Goal: Task Accomplishment & Management: Manage account settings

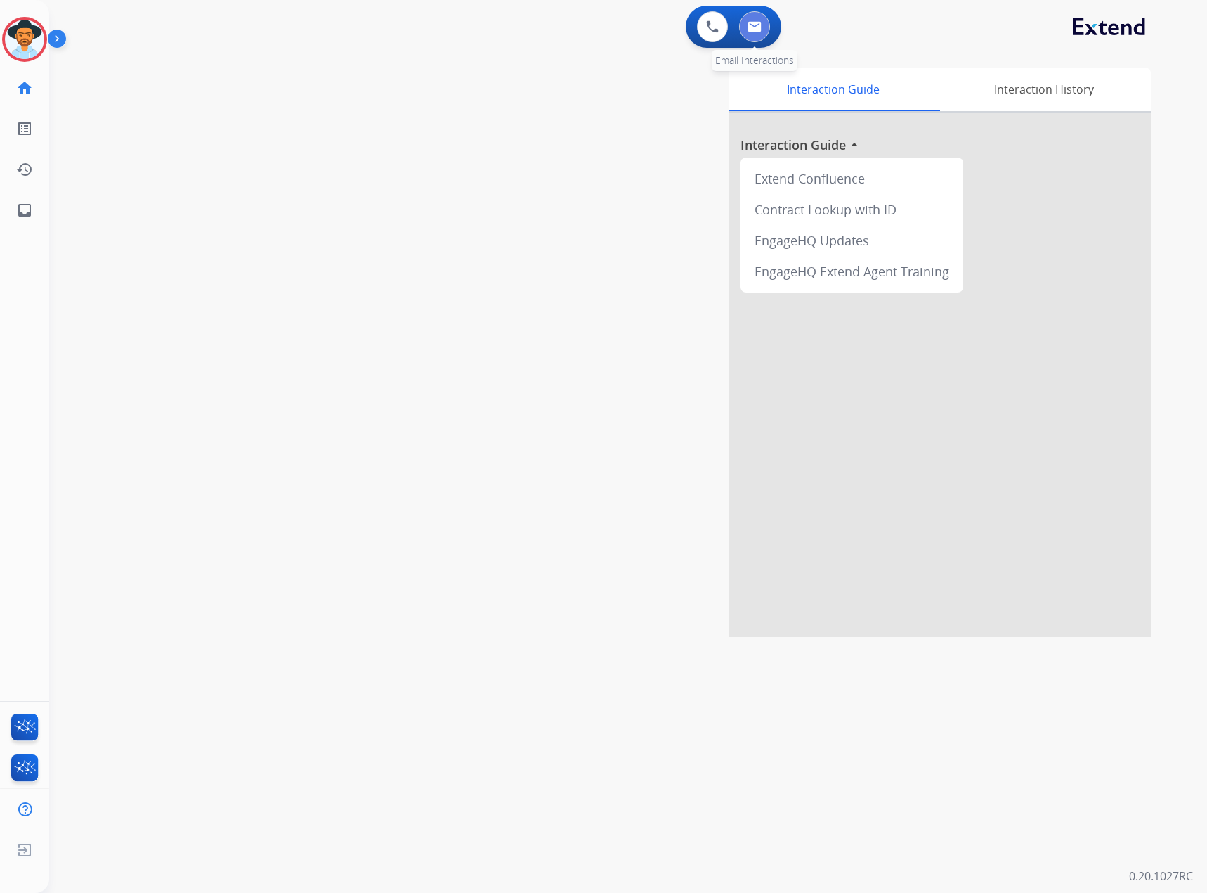
click at [763, 20] on button at bounding box center [754, 26] width 31 height 31
select select "**********"
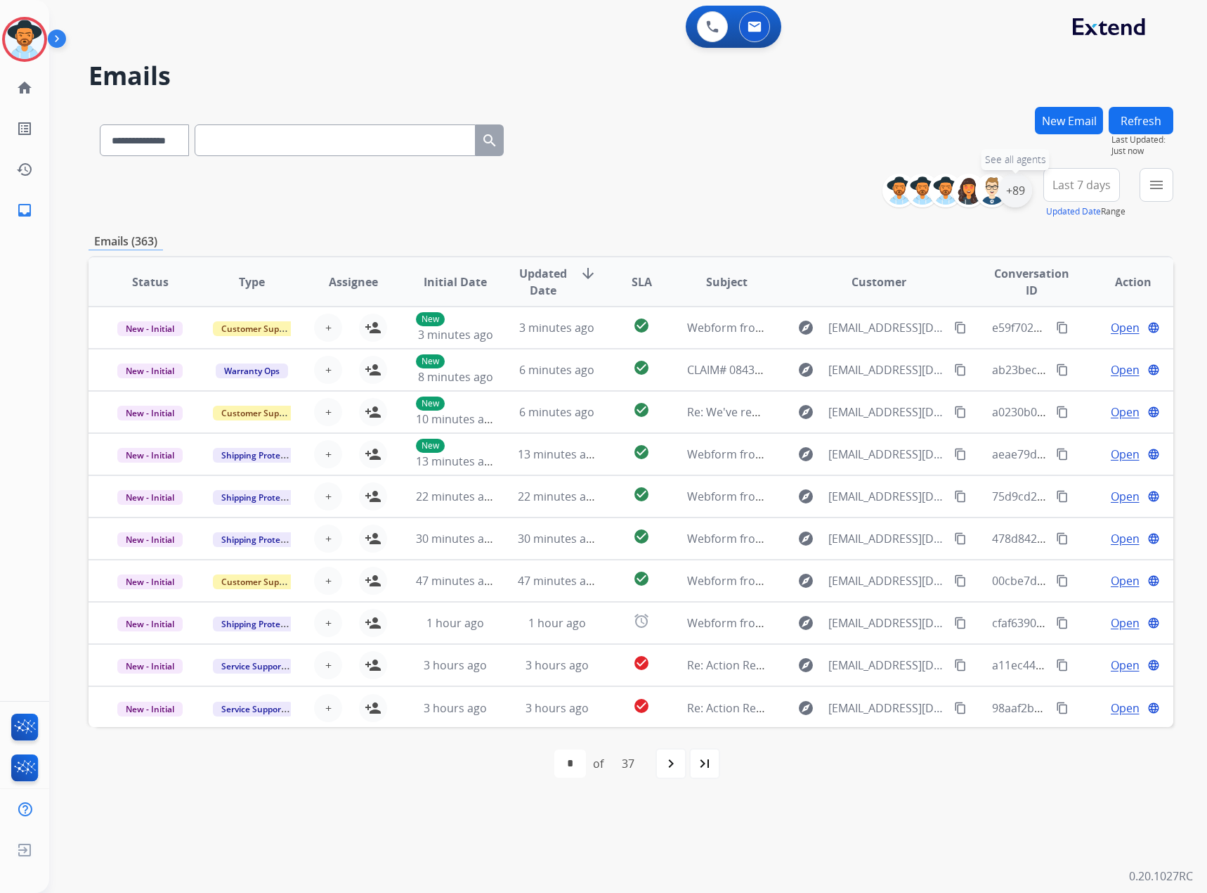
click at [1020, 190] on div "+89" at bounding box center [1016, 191] width 34 height 34
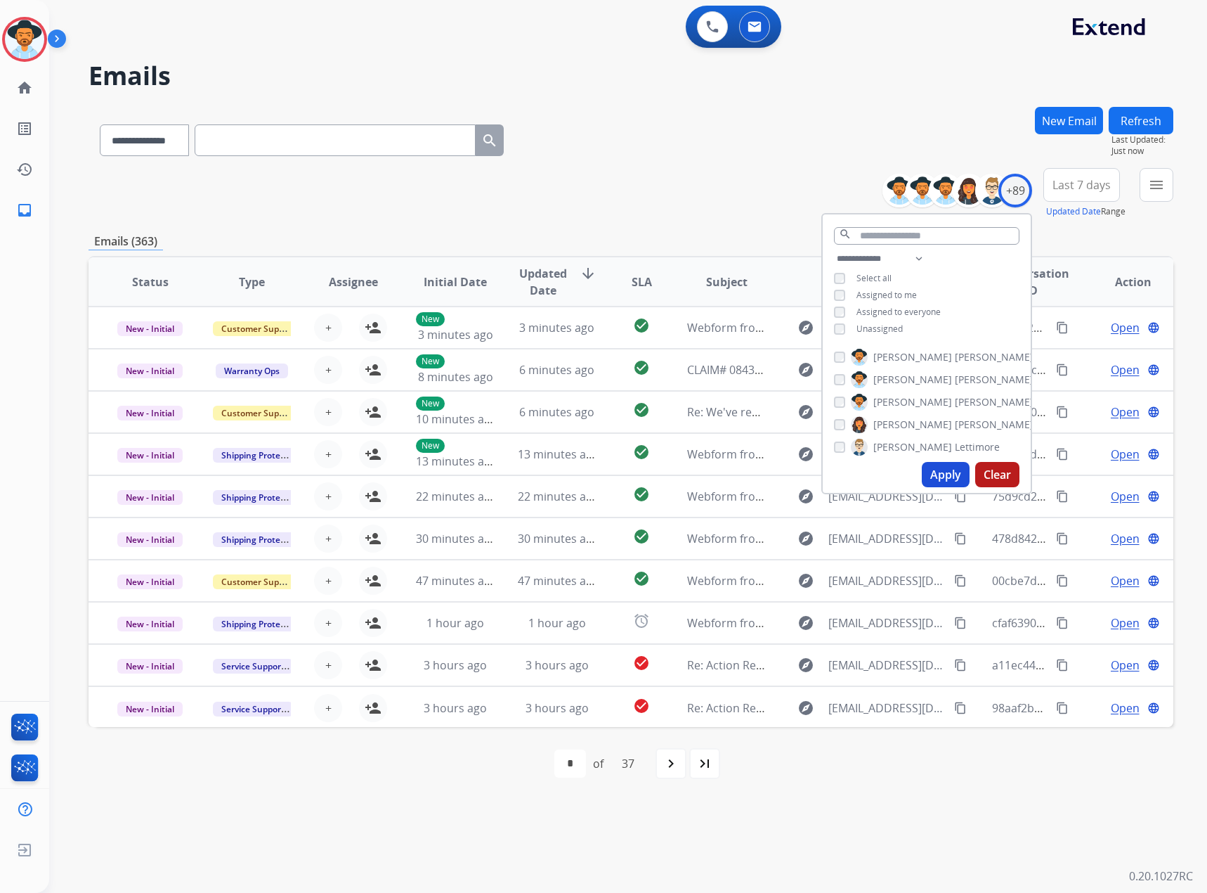
click at [869, 325] on span "Unassigned" at bounding box center [880, 329] width 46 height 12
click at [873, 290] on span "Assigned to me" at bounding box center [887, 295] width 60 height 12
click at [884, 292] on span "Assigned to me" at bounding box center [887, 295] width 60 height 12
click at [881, 323] on span "Unassigned" at bounding box center [880, 329] width 46 height 12
click at [940, 471] on button "Apply" at bounding box center [946, 474] width 48 height 25
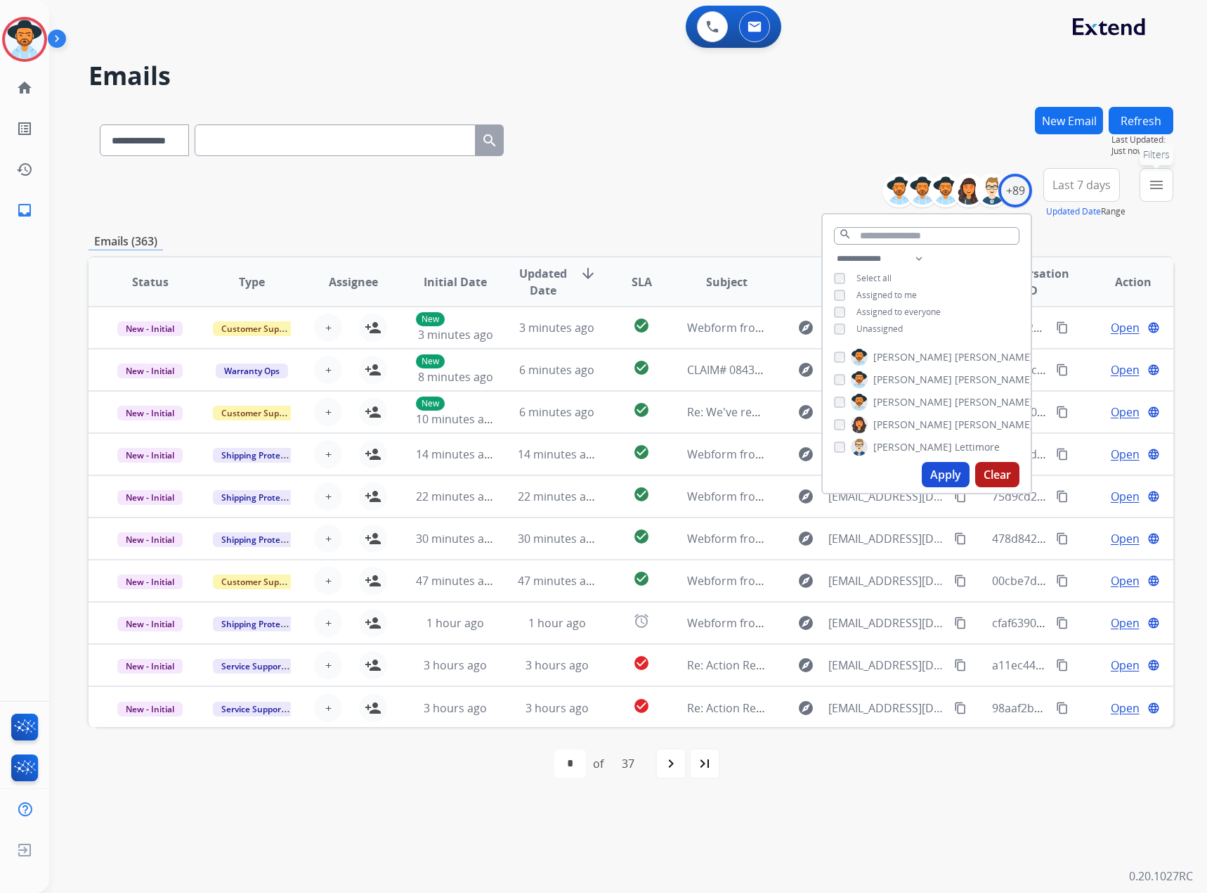
click at [1168, 182] on button "menu Filters" at bounding box center [1157, 185] width 34 height 34
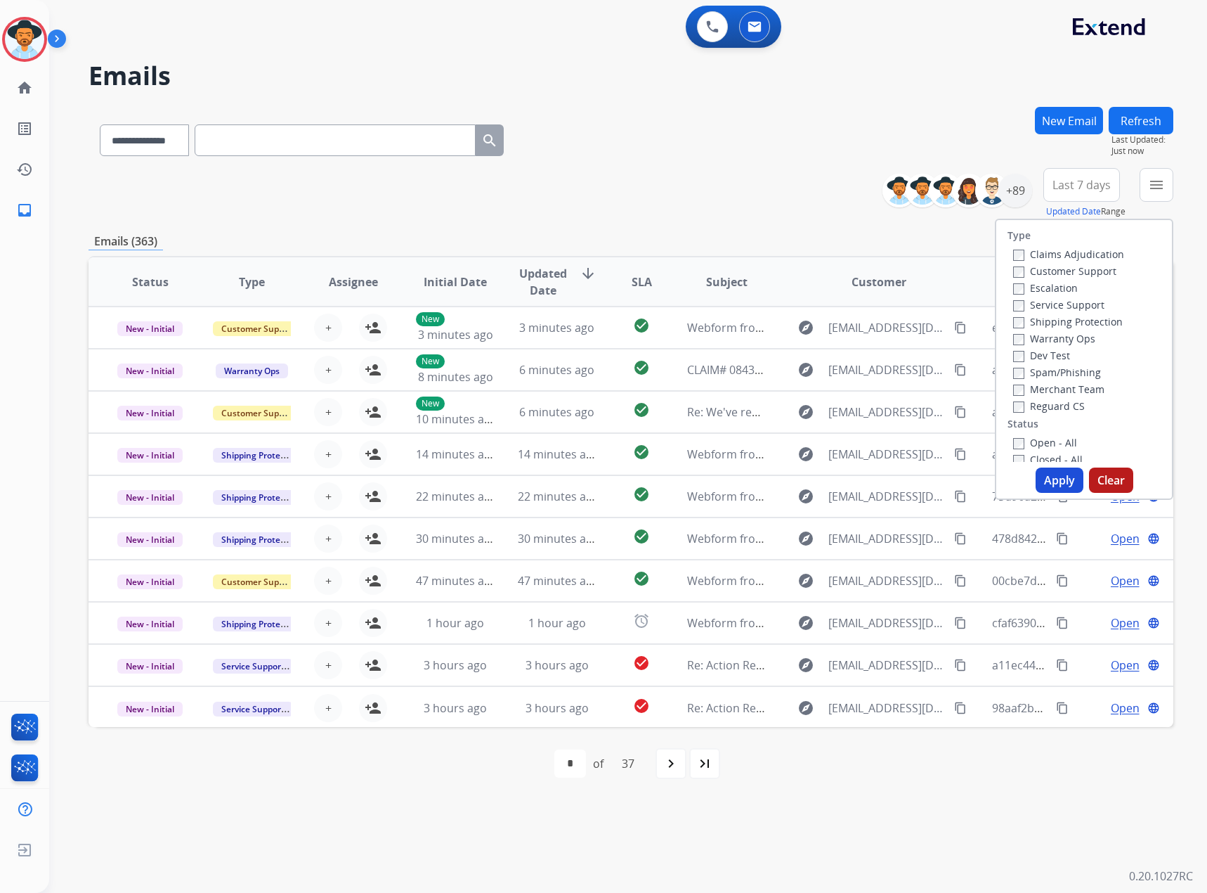
click at [1047, 297] on div "Service Support" at bounding box center [1068, 304] width 111 height 17
click at [1048, 304] on label "Service Support" at bounding box center [1058, 304] width 91 height 13
click at [1070, 346] on label "New - Reply" at bounding box center [1049, 352] width 73 height 13
click at [1071, 339] on label "New - Initial" at bounding box center [1050, 335] width 74 height 13
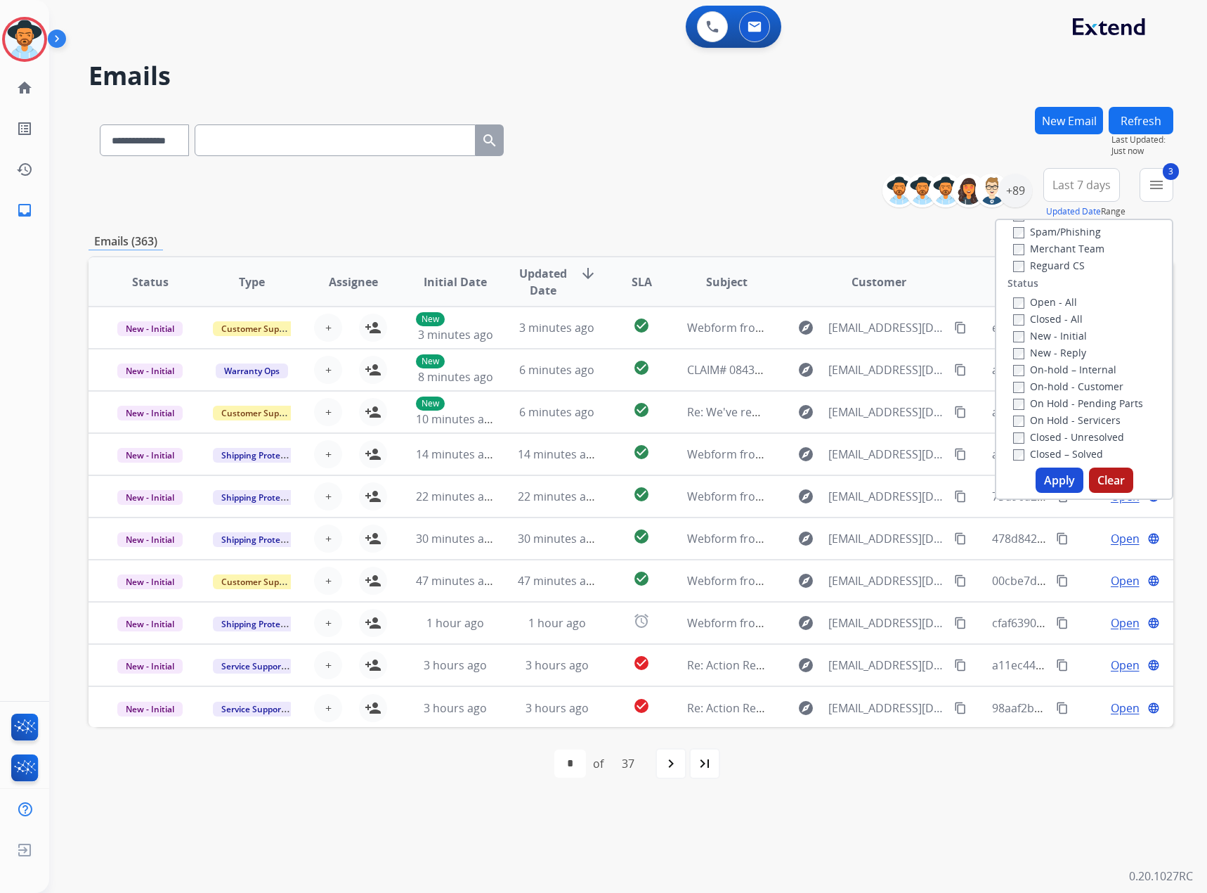
click at [1054, 480] on button "Apply" at bounding box center [1060, 479] width 48 height 25
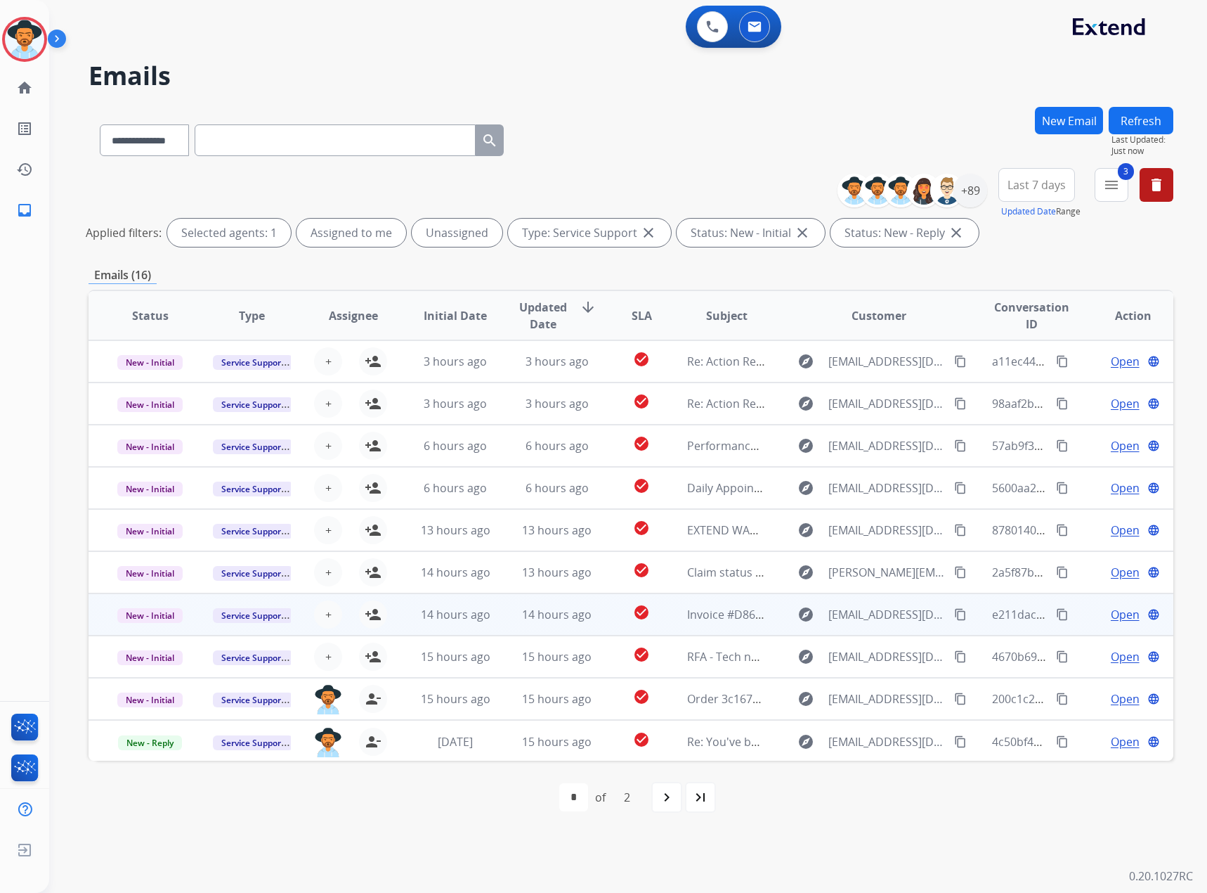
scroll to position [1, 0]
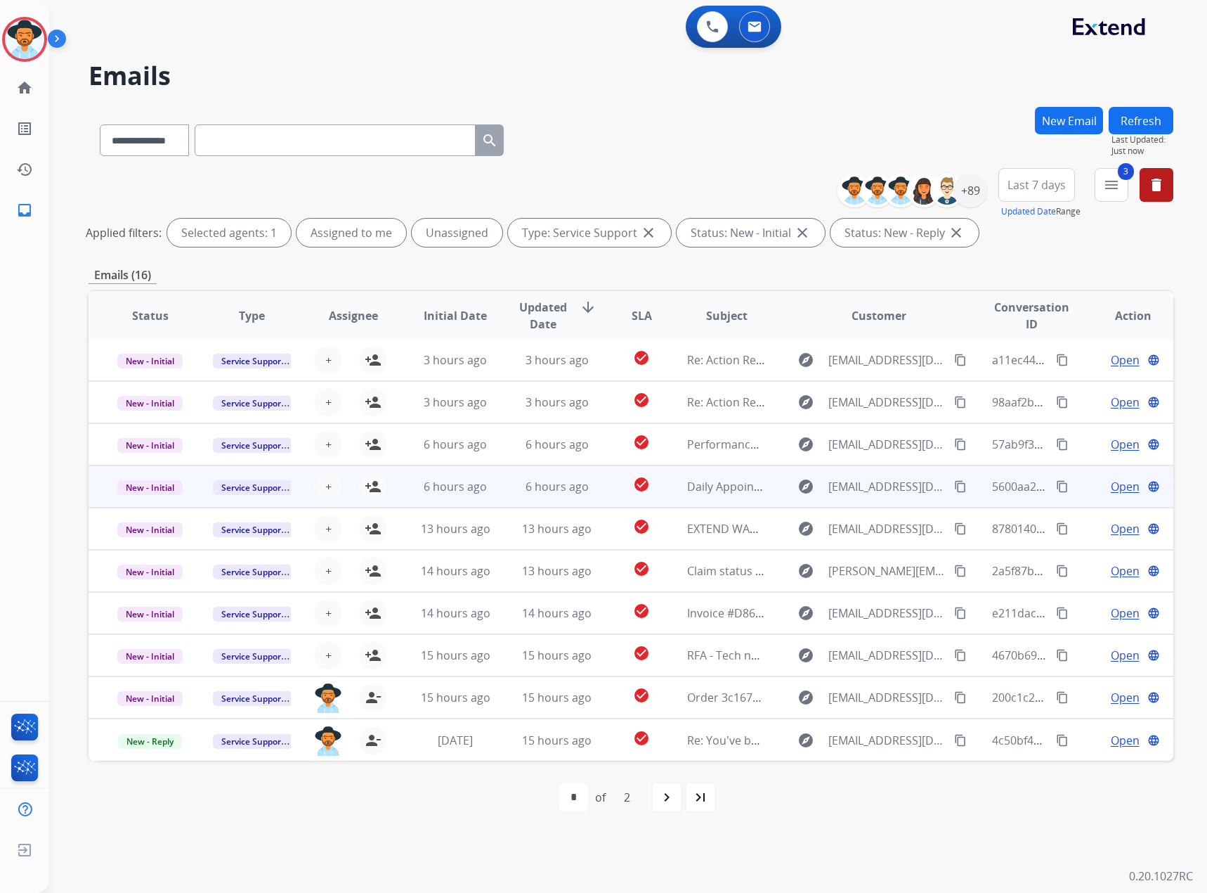
click at [1120, 488] on span "Open" at bounding box center [1125, 486] width 29 height 17
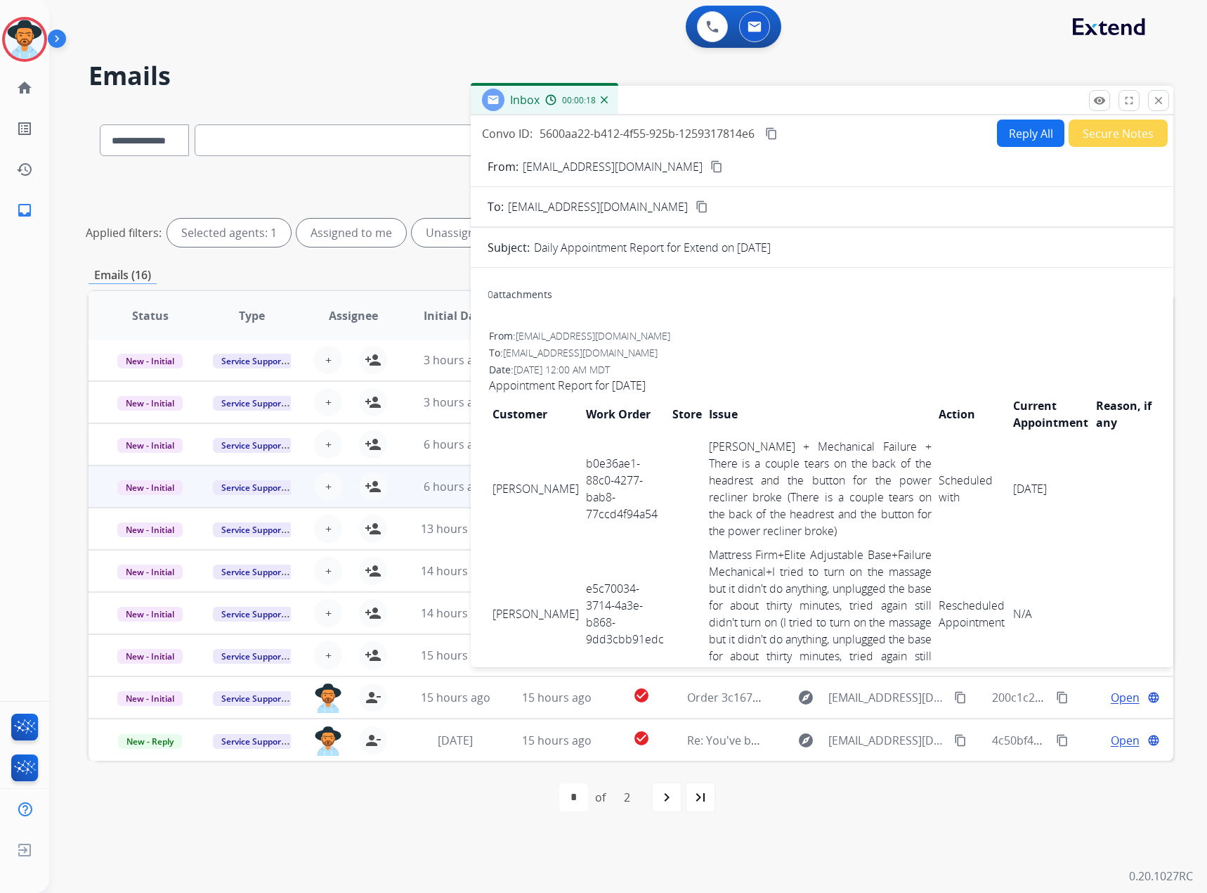
click at [776, 132] on mat-icon "content_copy" at bounding box center [771, 133] width 13 height 13
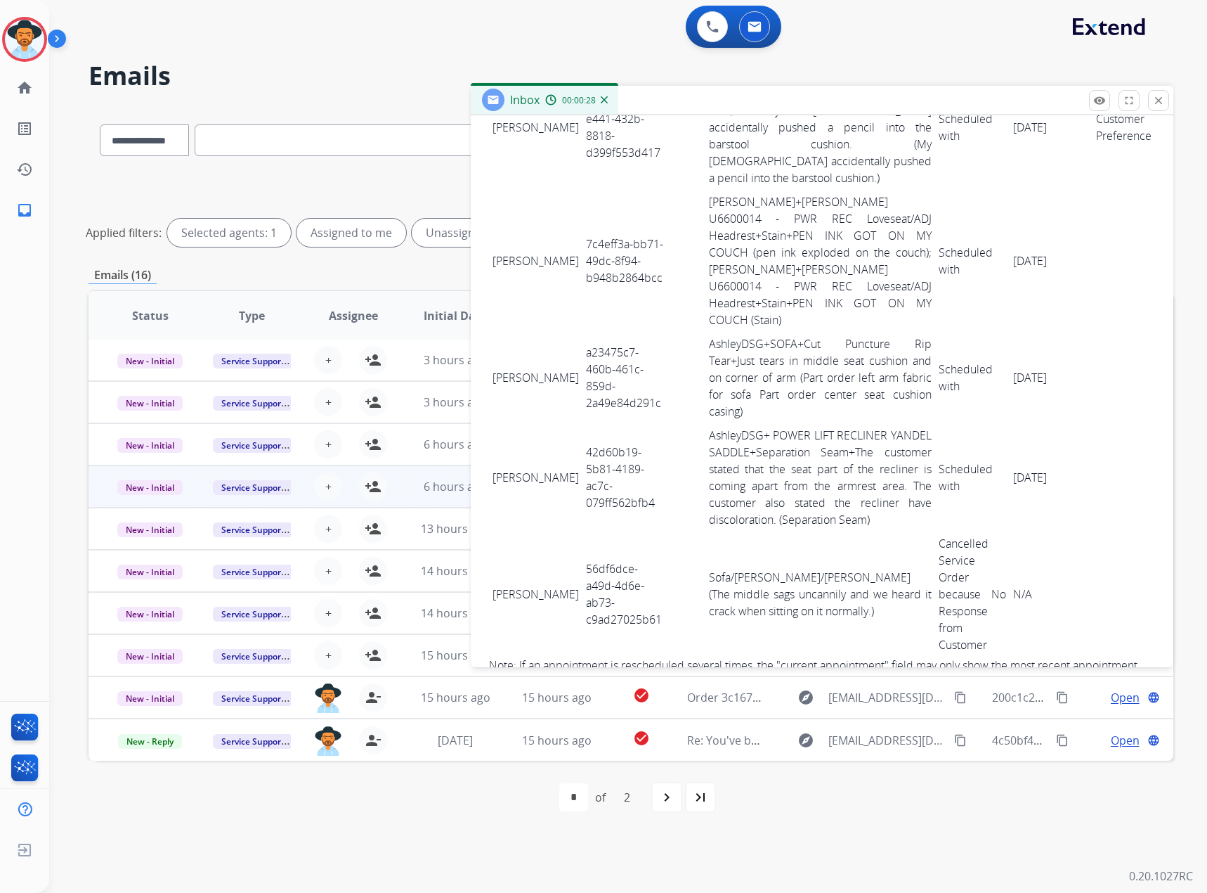
scroll to position [3775, 0]
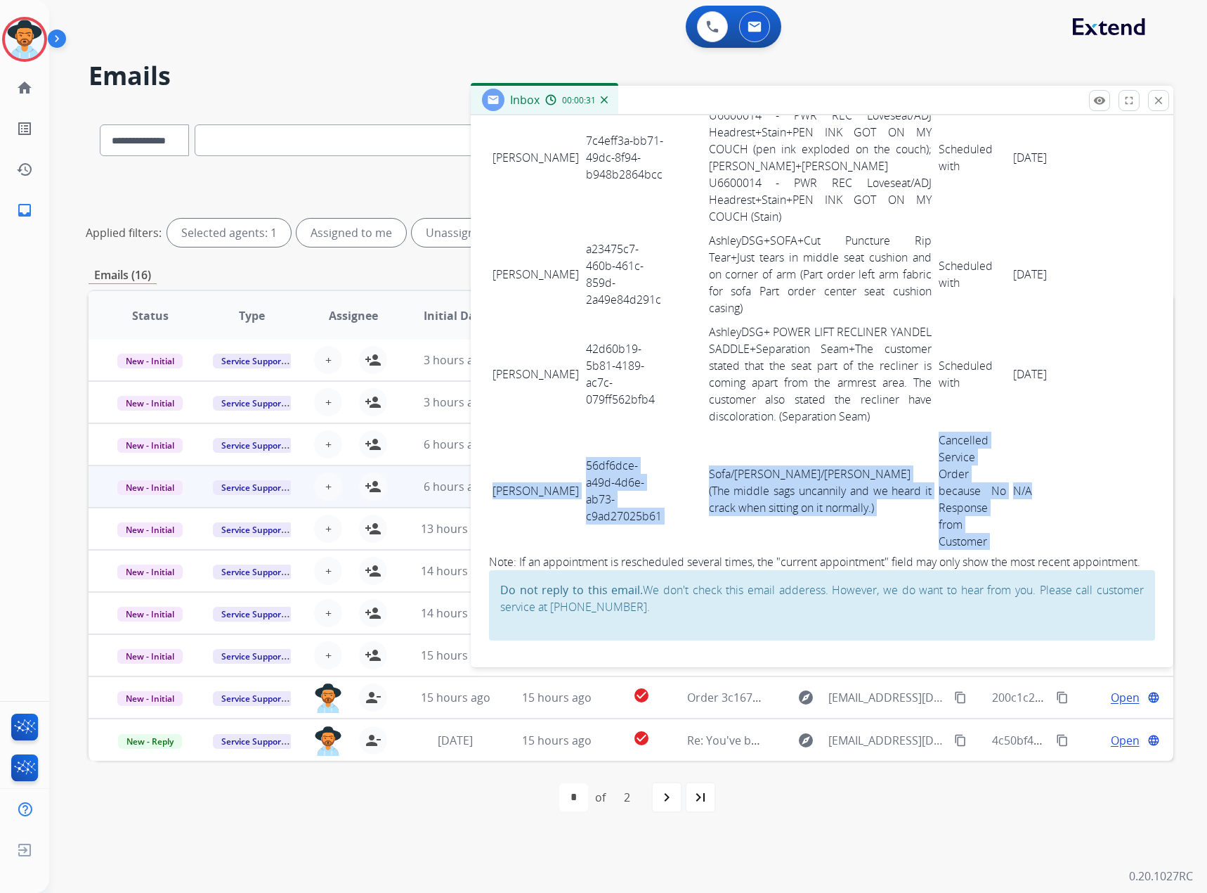
drag, startPoint x: 489, startPoint y: 475, endPoint x: 1038, endPoint y: 498, distance: 549.4
click at [1038, 498] on tr "[PERSON_NAME] 56df6dce-a49d-4d6e-ab73-c9ad27025b61 Sofa/[PERSON_NAME]/[PERSON_N…" at bounding box center [822, 490] width 666 height 125
copy tr "[PERSON_NAME] 56df6dce-a49d-4d6e-ab73-c9ad27025b61 Sofa/[PERSON_NAME]/[PERSON_N…"
click at [1164, 96] on mat-icon "close" at bounding box center [1159, 100] width 13 height 13
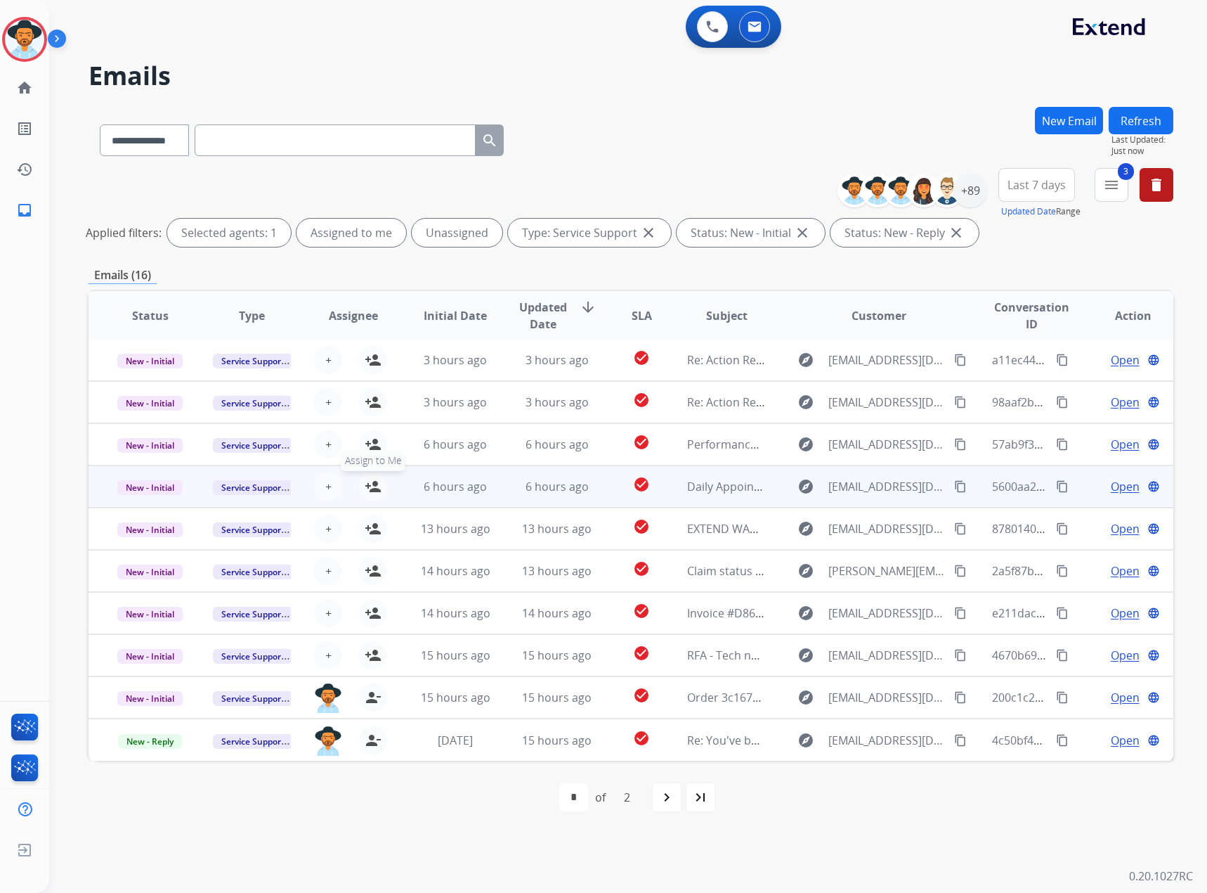
click at [372, 480] on mat-icon "person_add" at bounding box center [373, 486] width 17 height 17
click at [155, 487] on span "New - Initial" at bounding box center [149, 487] width 65 height 15
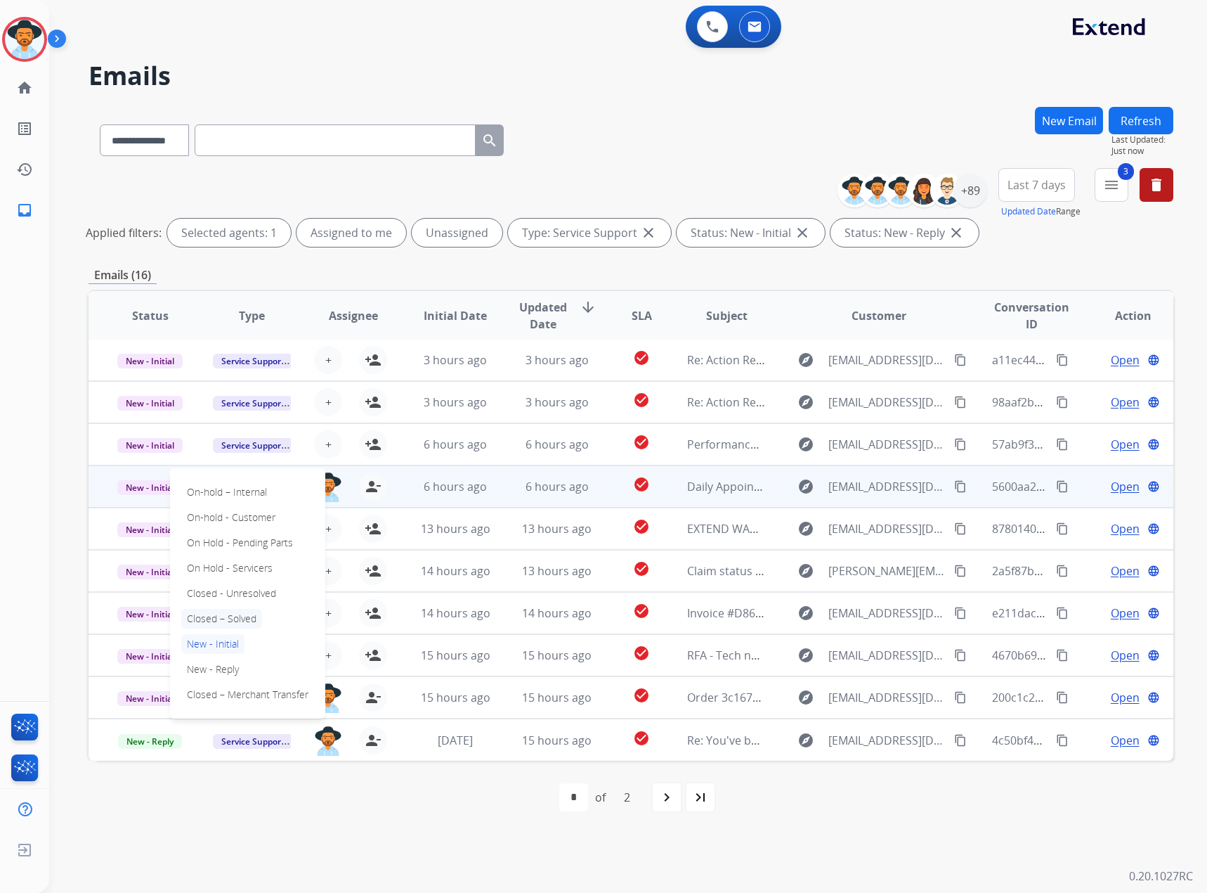
click at [242, 618] on p "Closed – Solved" at bounding box center [221, 619] width 81 height 20
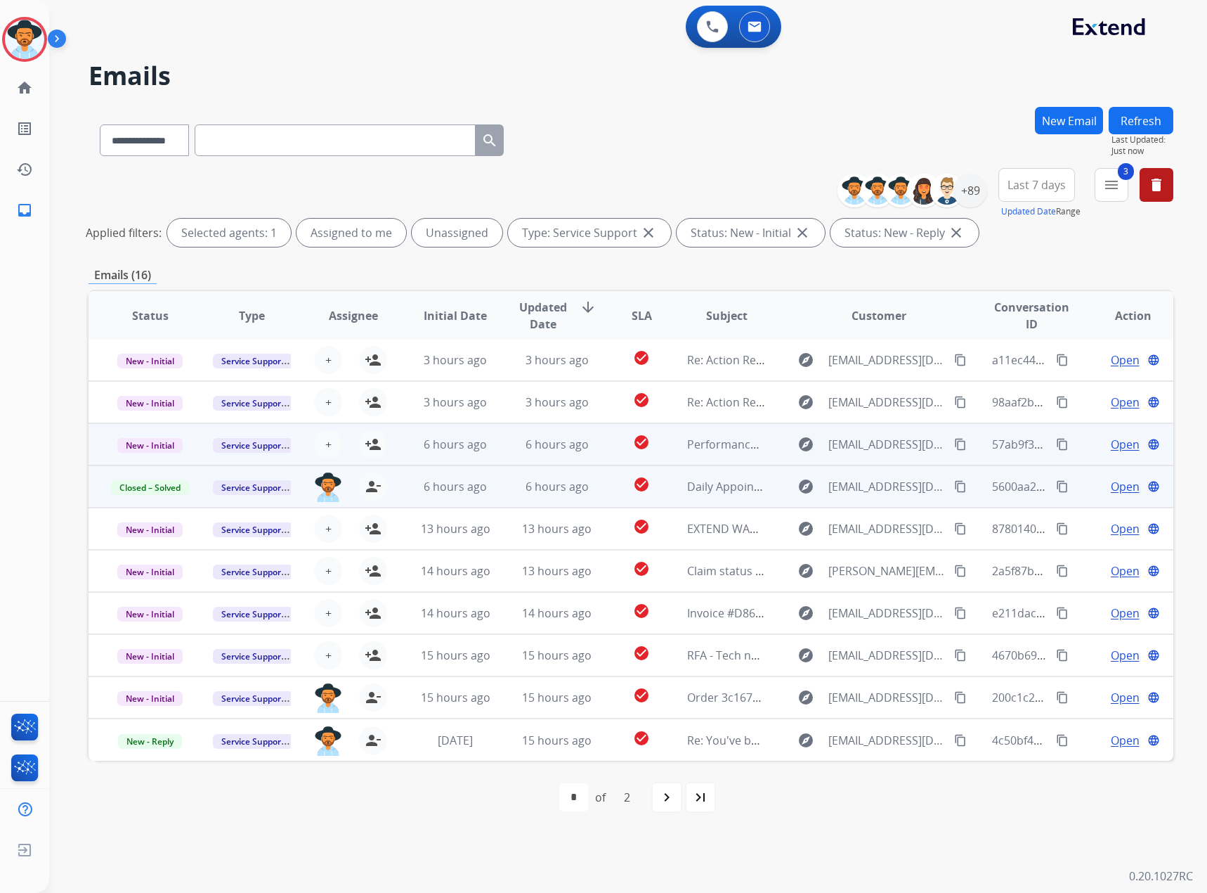
click at [1115, 450] on span "Open" at bounding box center [1125, 444] width 29 height 17
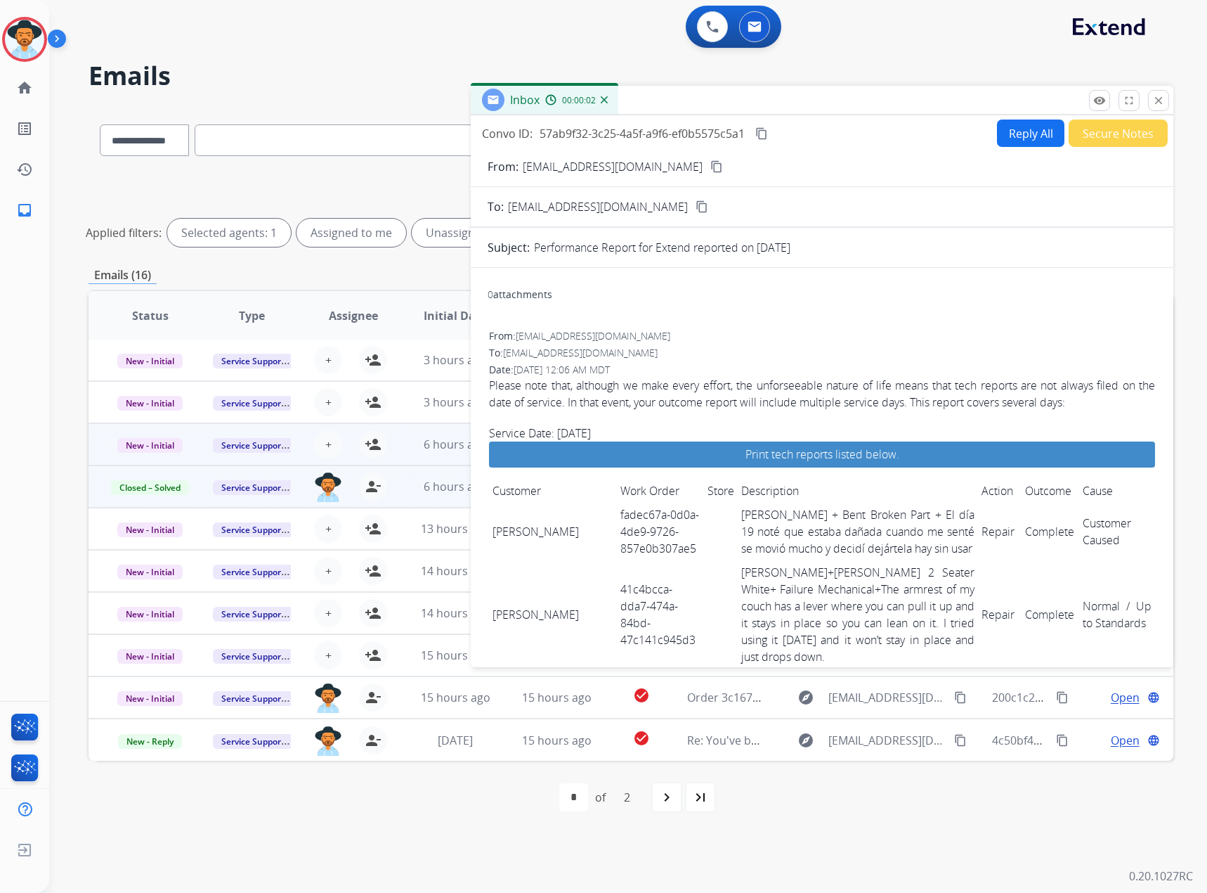
click at [760, 131] on mat-icon "content_copy" at bounding box center [762, 133] width 13 height 13
click at [829, 606] on td "[PERSON_NAME]+[PERSON_NAME] 2 Seater White+ Failure Mechanical+The armrest of m…" at bounding box center [858, 614] width 241 height 108
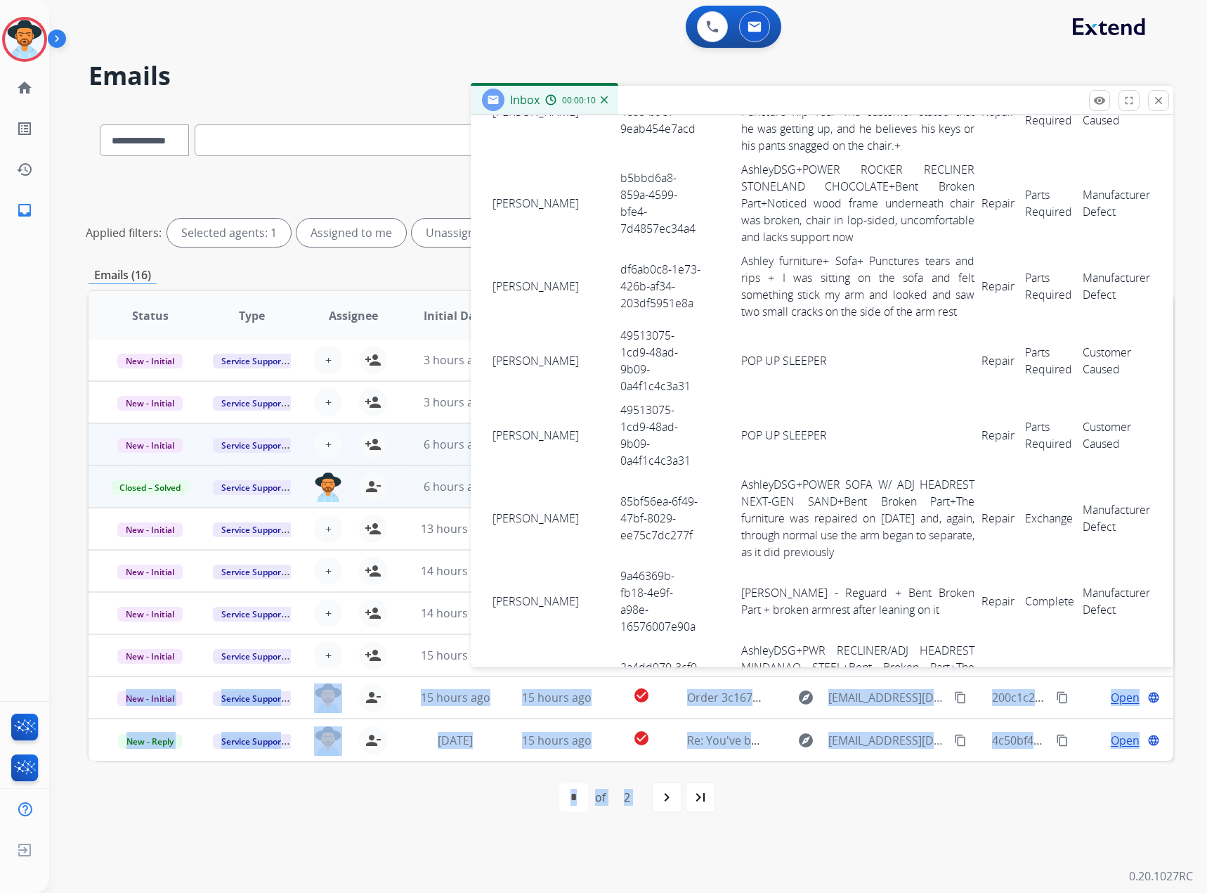
scroll to position [1622, 0]
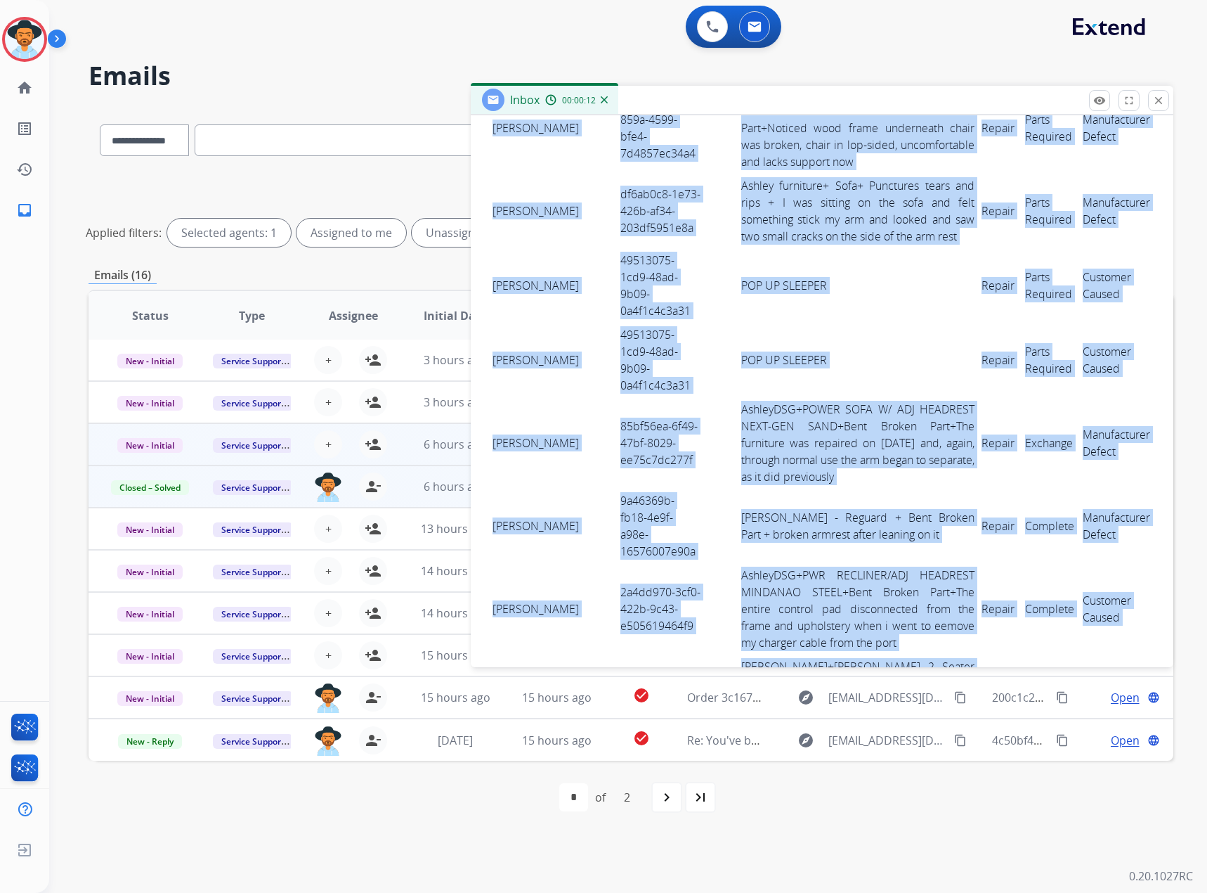
drag, startPoint x: 494, startPoint y: 521, endPoint x: 1091, endPoint y: 567, distance: 598.4
copy tbody "Loremi Dolor sitam07c-8a4e-6se1-9017-050d2e719te1 Incidi - Utlabor + Etdo Magna…"
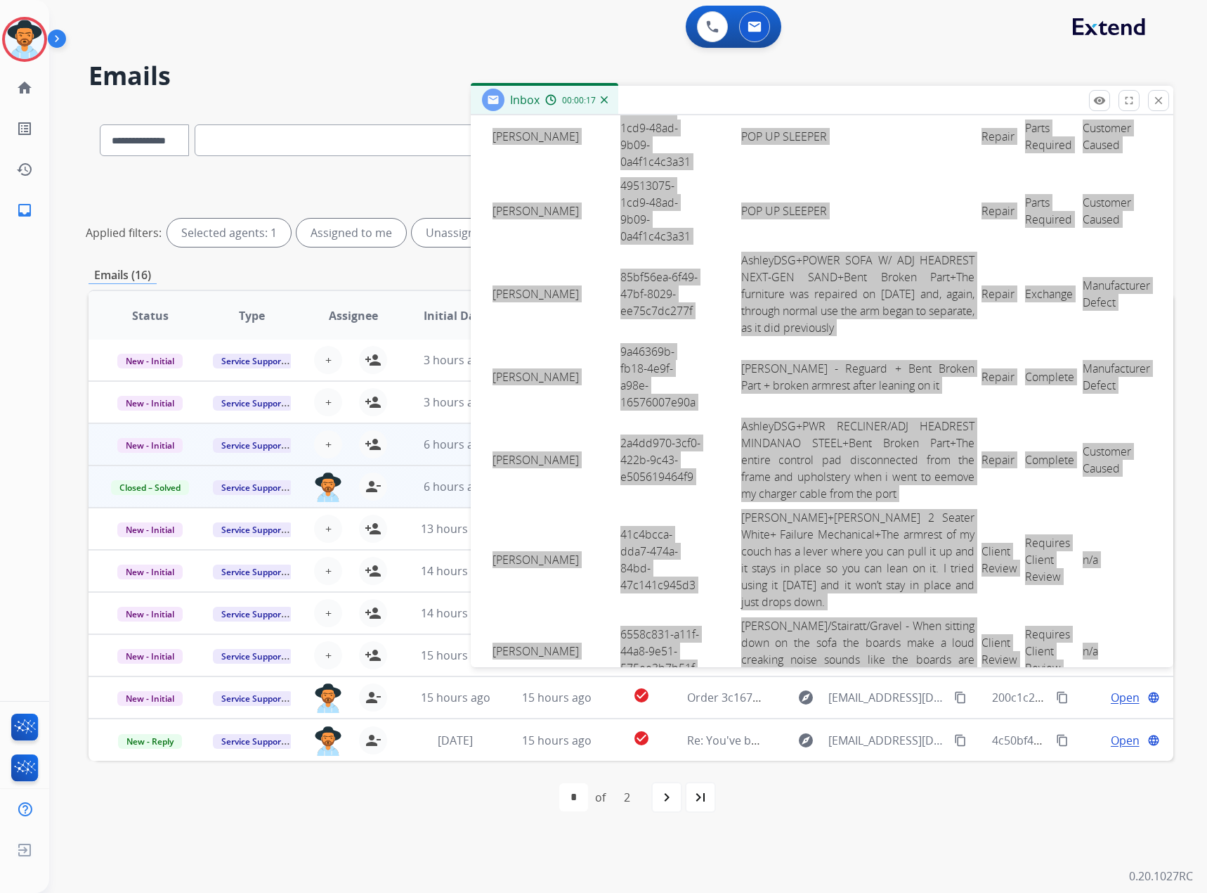
scroll to position [1862, 0]
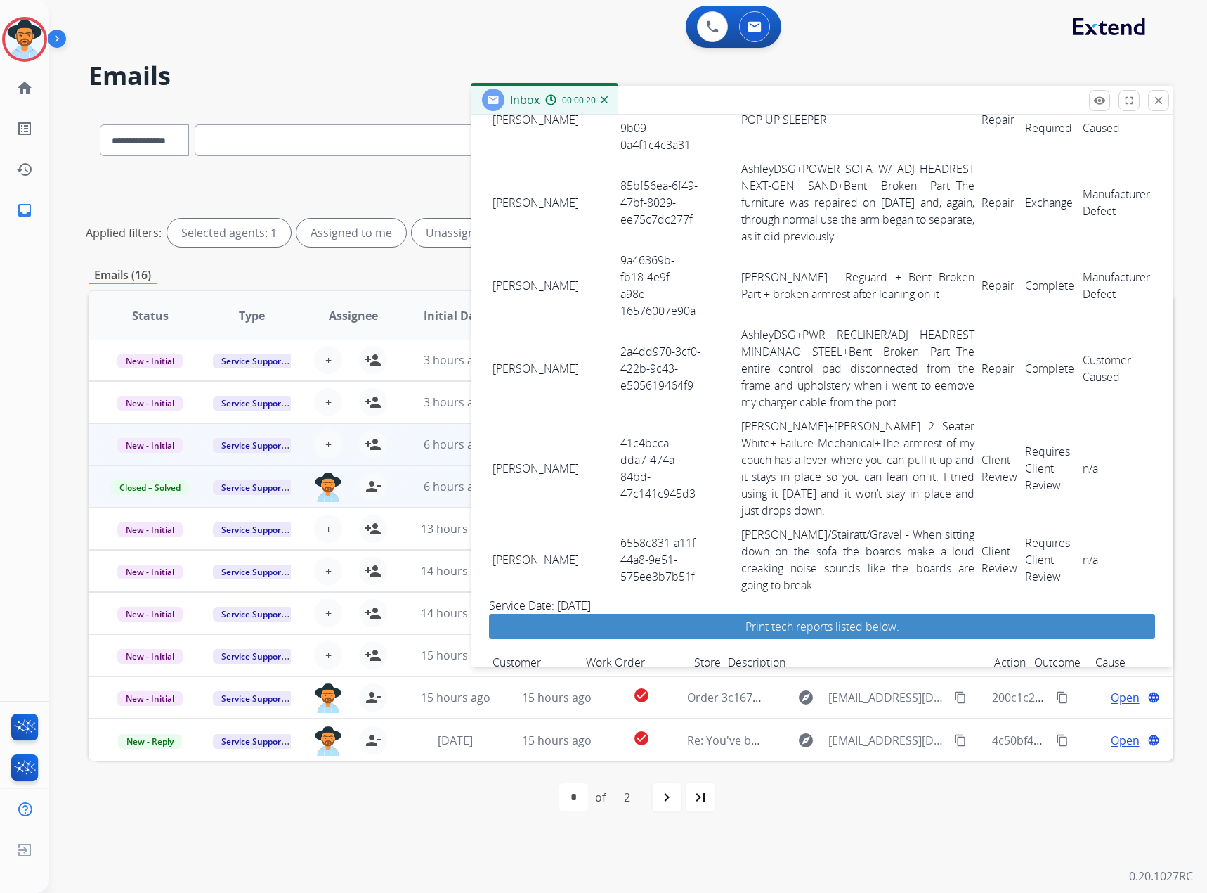
drag, startPoint x: 493, startPoint y: 440, endPoint x: 1127, endPoint y: 530, distance: 639.6
click at [1127, 674] on tbody "[PERSON_NAME] 8393fd32-419e-47c2-891e-208031adf028 AshleyDSG+ POWER ROCKER RECL…" at bounding box center [822, 748] width 666 height 149
copy tbody "[PERSON_NAME] 8393fd32-419e-47c2-891e-208031adf028 AshleyDSG+ POWER ROCKER RECL…"
click at [1161, 93] on button "close Close" at bounding box center [1158, 100] width 21 height 21
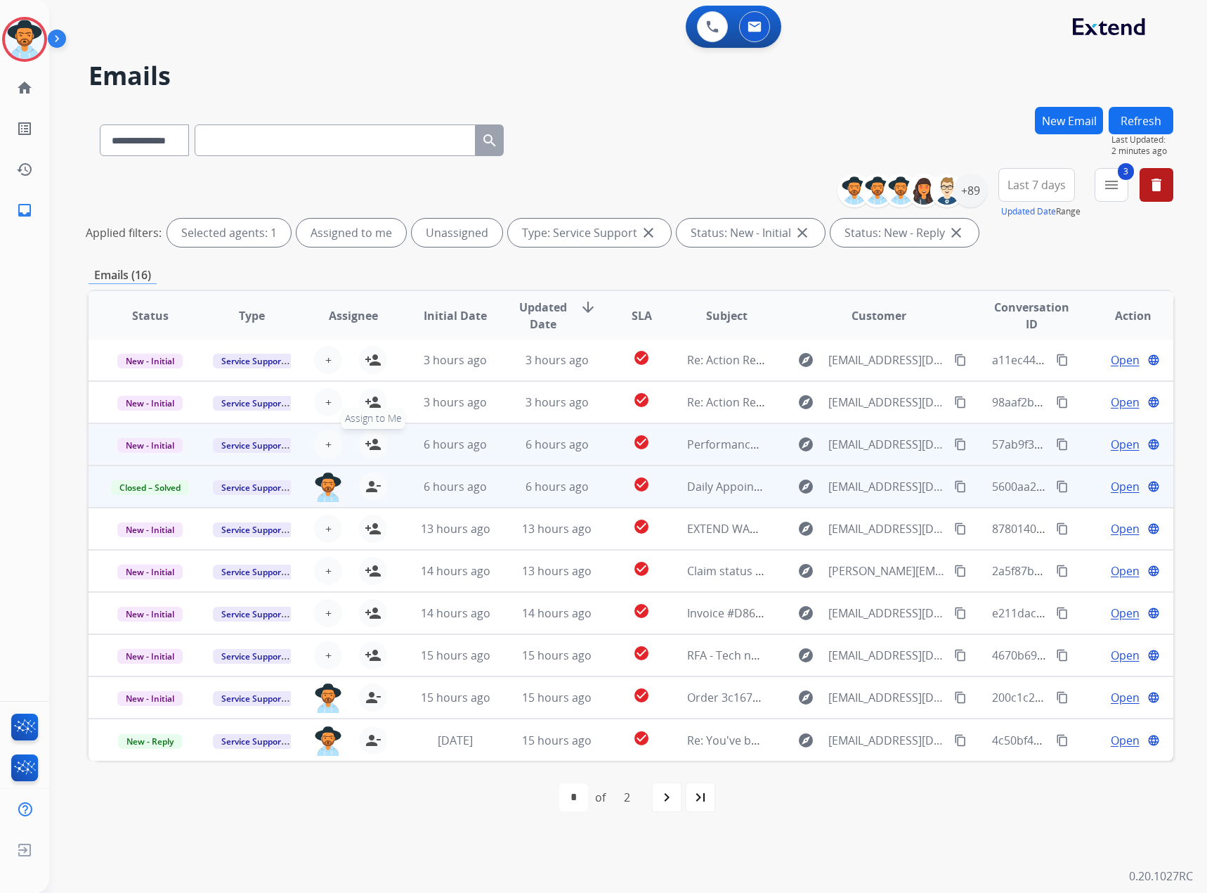
click at [372, 443] on mat-icon "person_add" at bounding box center [373, 444] width 17 height 17
click at [158, 444] on span "New - Initial" at bounding box center [149, 445] width 65 height 15
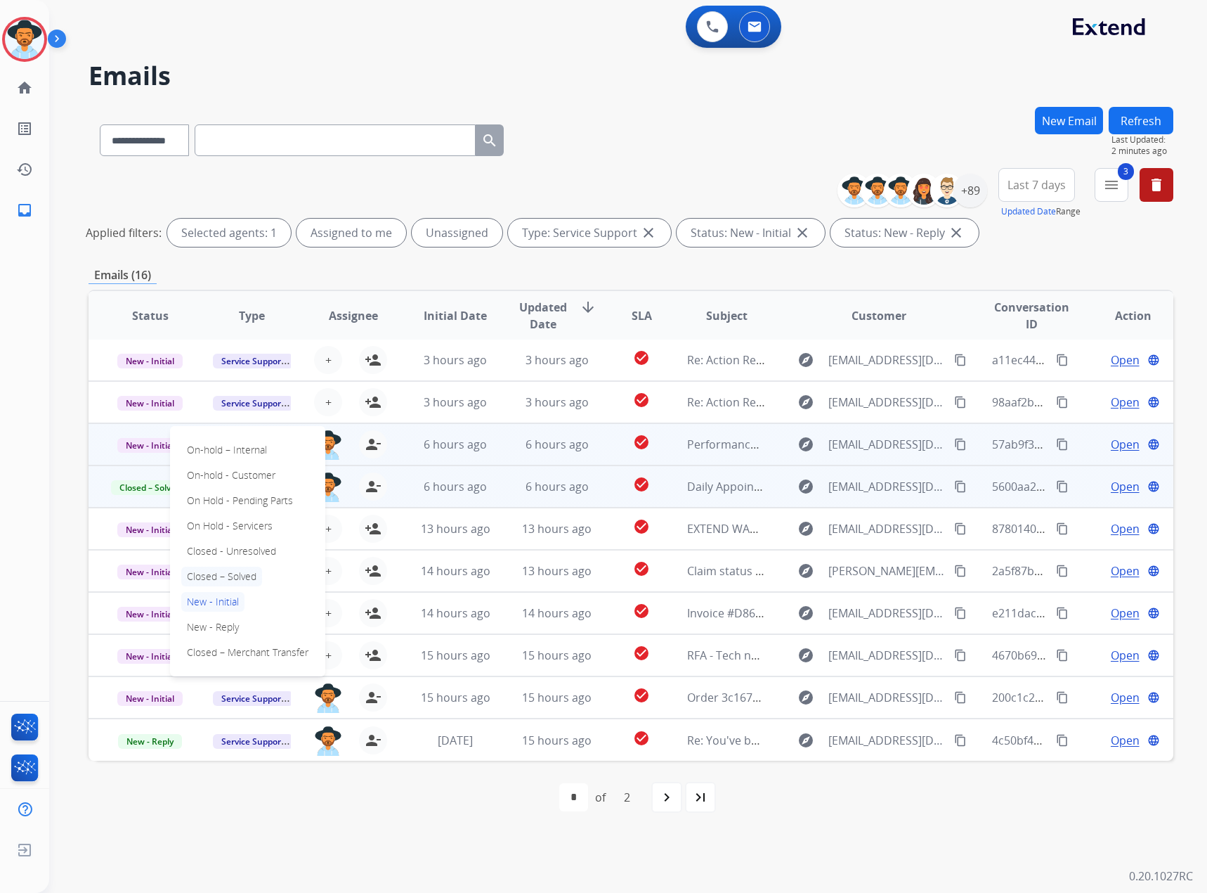
click at [227, 580] on p "Closed – Solved" at bounding box center [221, 576] width 81 height 20
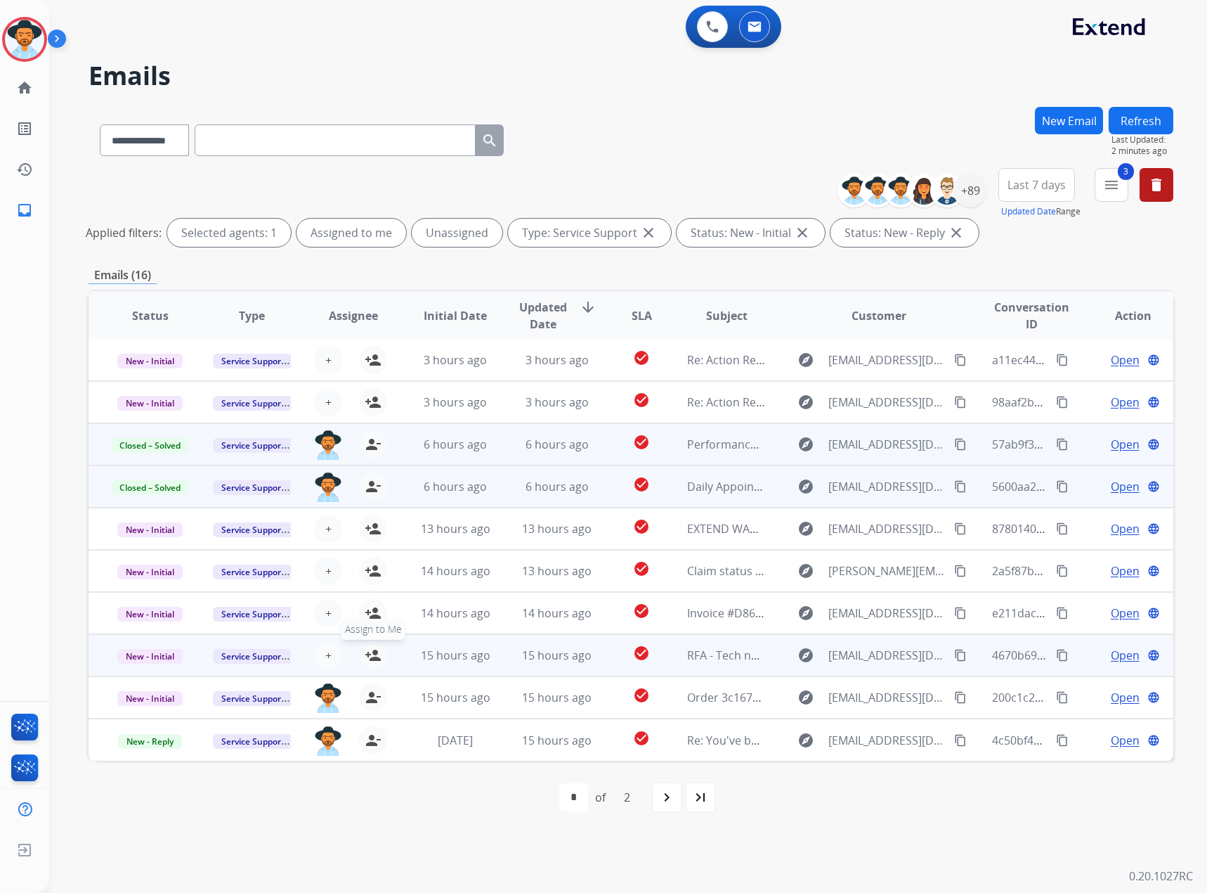
click at [373, 656] on mat-icon "person_add" at bounding box center [373, 655] width 17 height 17
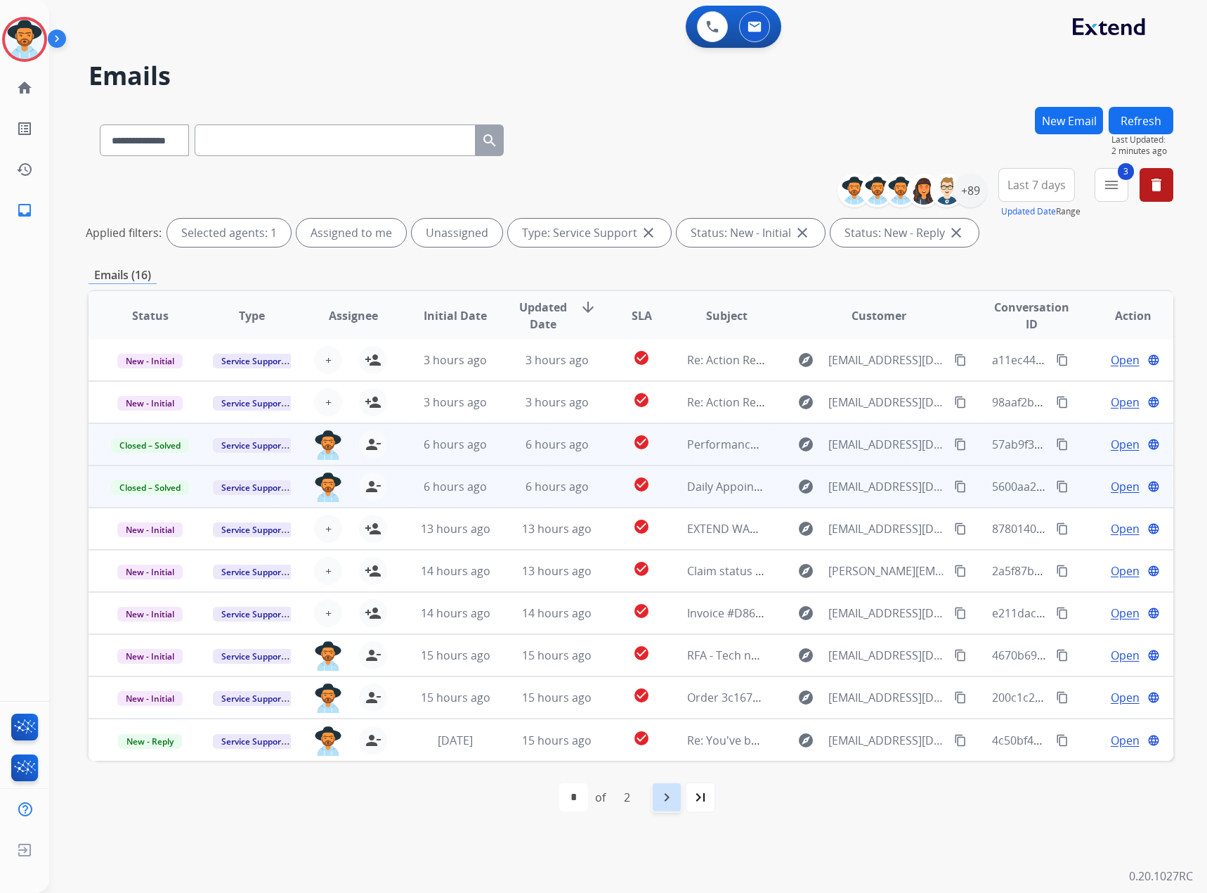
click at [663, 800] on mat-icon "navigate_next" at bounding box center [667, 797] width 17 height 17
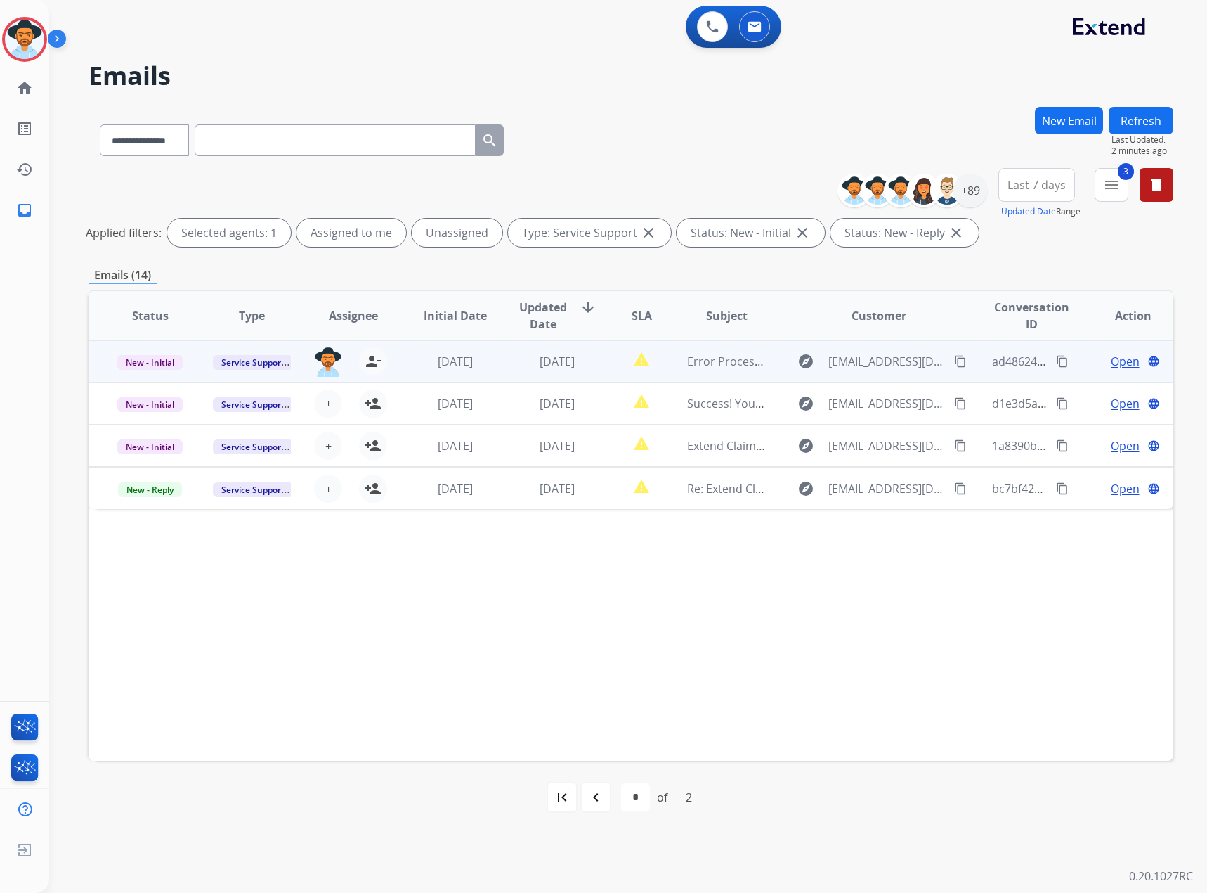
scroll to position [0, 0]
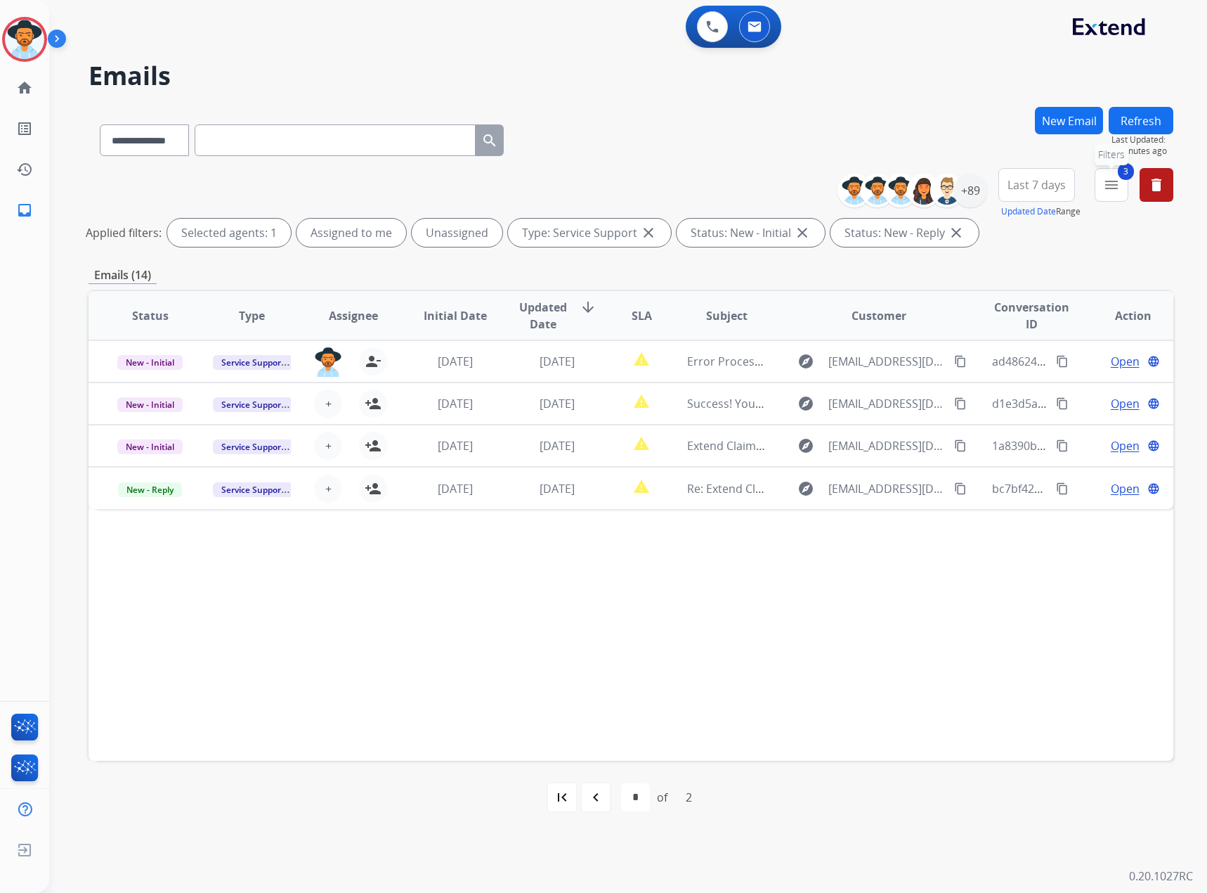
click at [1120, 193] on button "3 menu Filters" at bounding box center [1112, 185] width 34 height 34
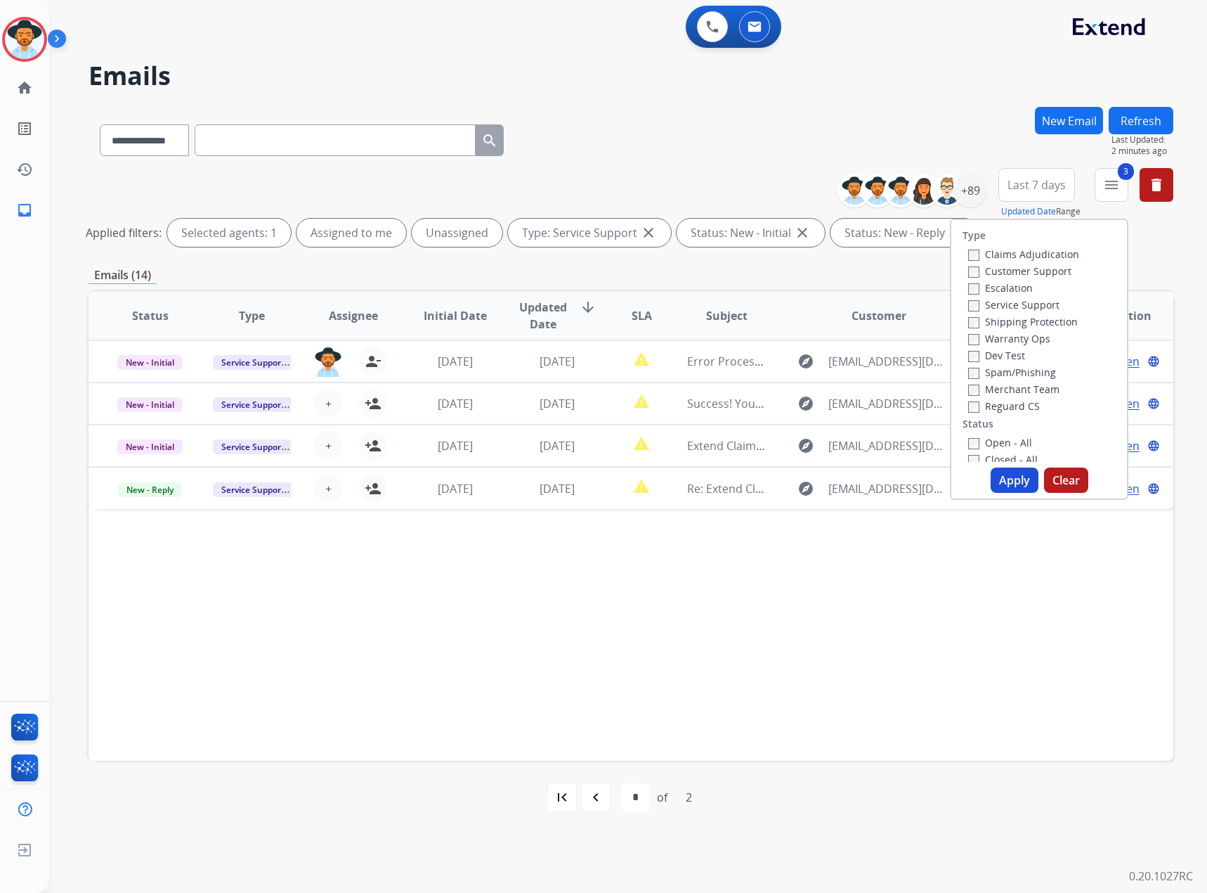
click at [1039, 255] on label "Claims Adjudication" at bounding box center [1023, 253] width 111 height 13
click at [999, 484] on button "Apply" at bounding box center [1015, 479] width 48 height 25
select select "*"
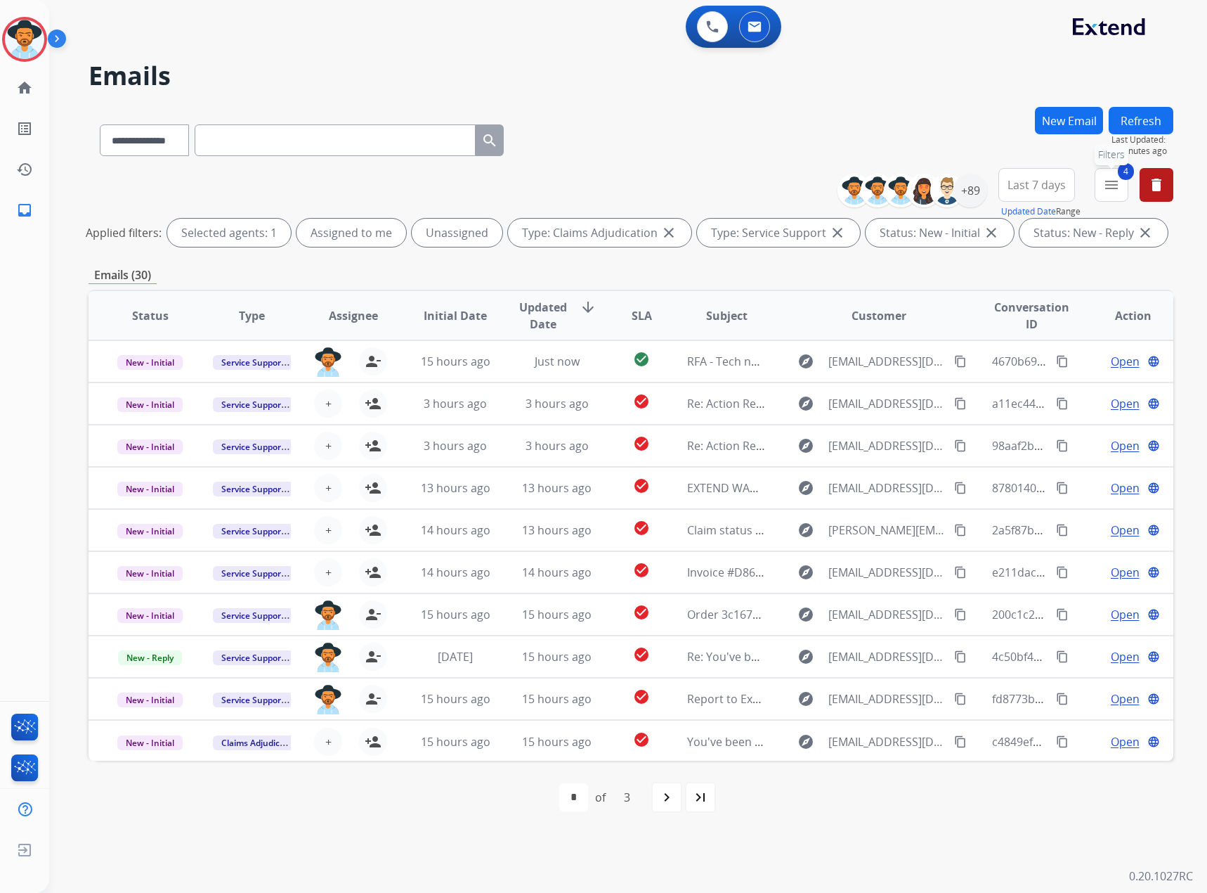
click at [1118, 186] on mat-icon "menu" at bounding box center [1111, 184] width 17 height 17
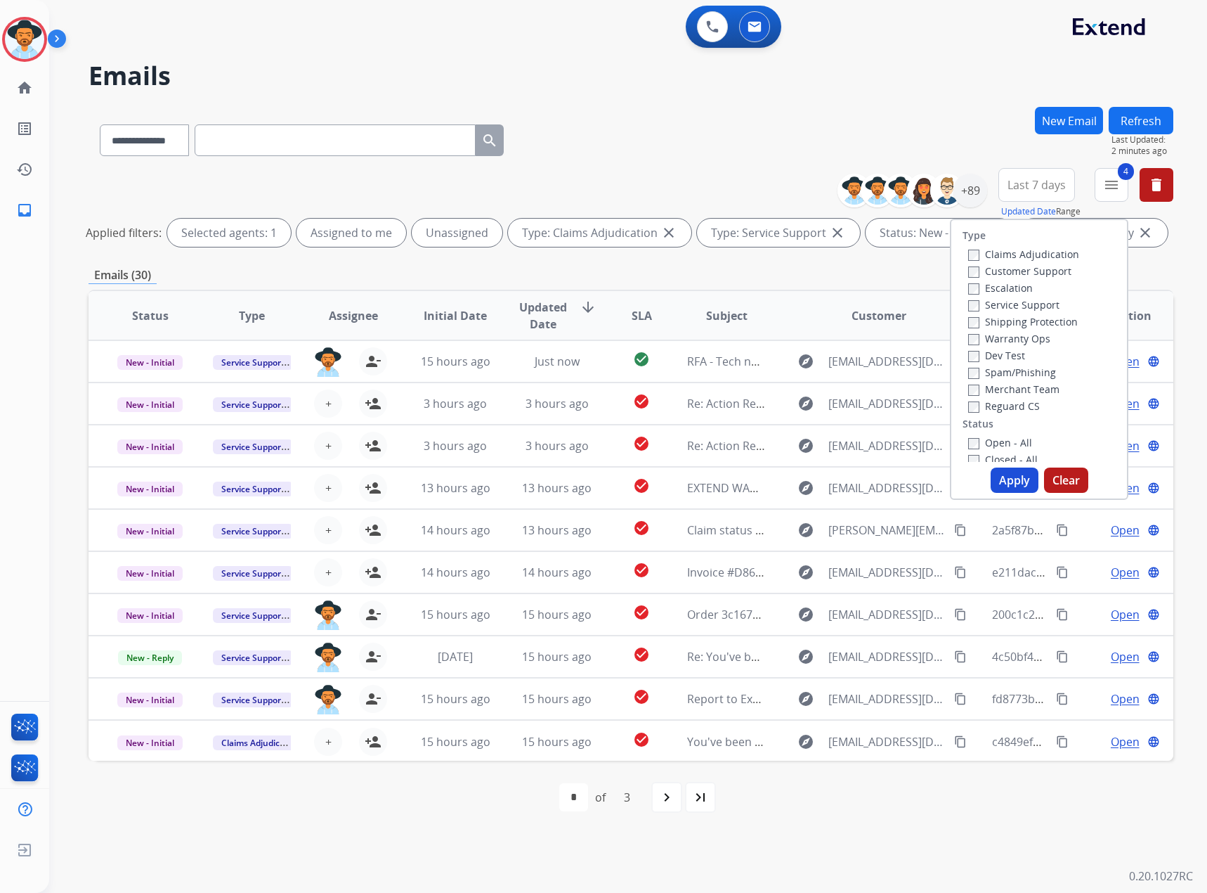
click at [1009, 304] on label "Service Support" at bounding box center [1013, 304] width 91 height 13
click at [1005, 475] on button "Apply" at bounding box center [1015, 479] width 48 height 25
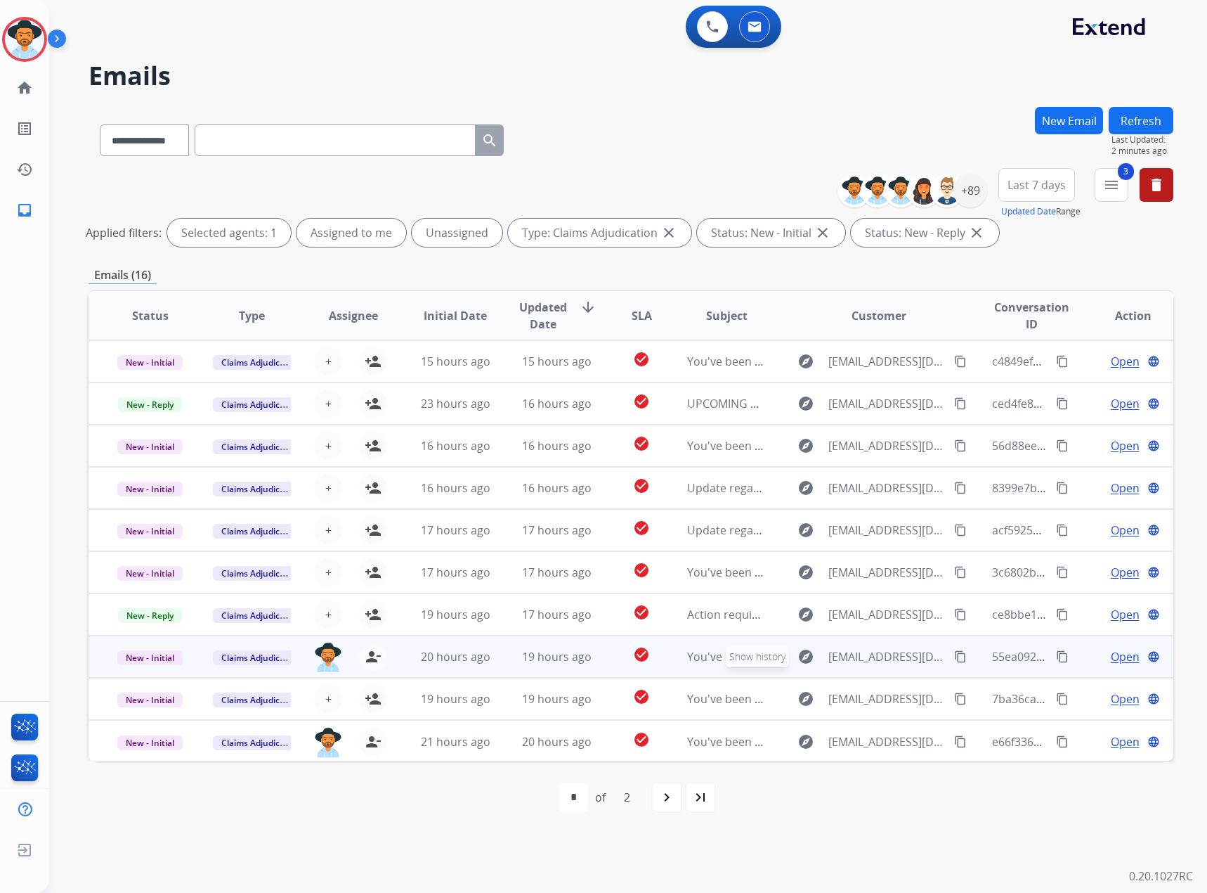
scroll to position [1, 0]
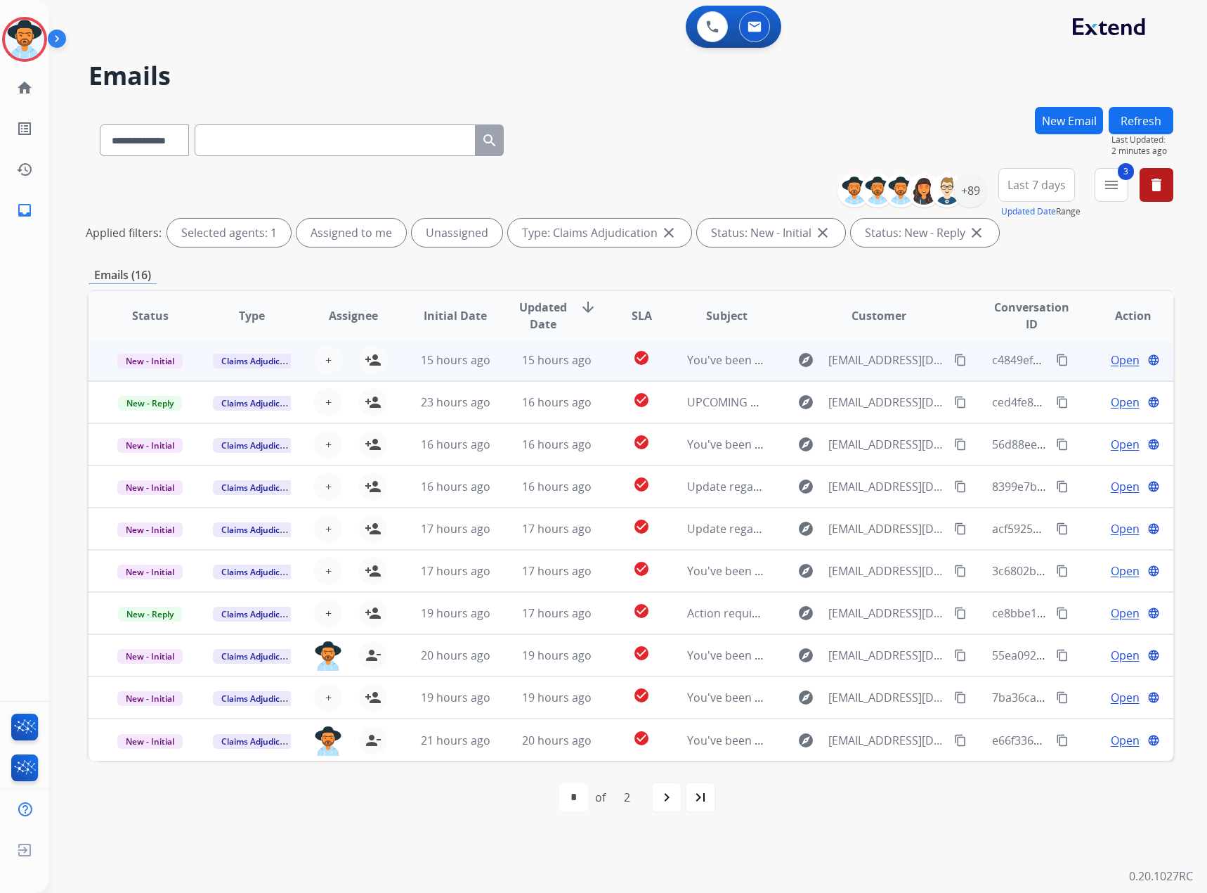
click at [1121, 360] on span "Open" at bounding box center [1125, 359] width 29 height 17
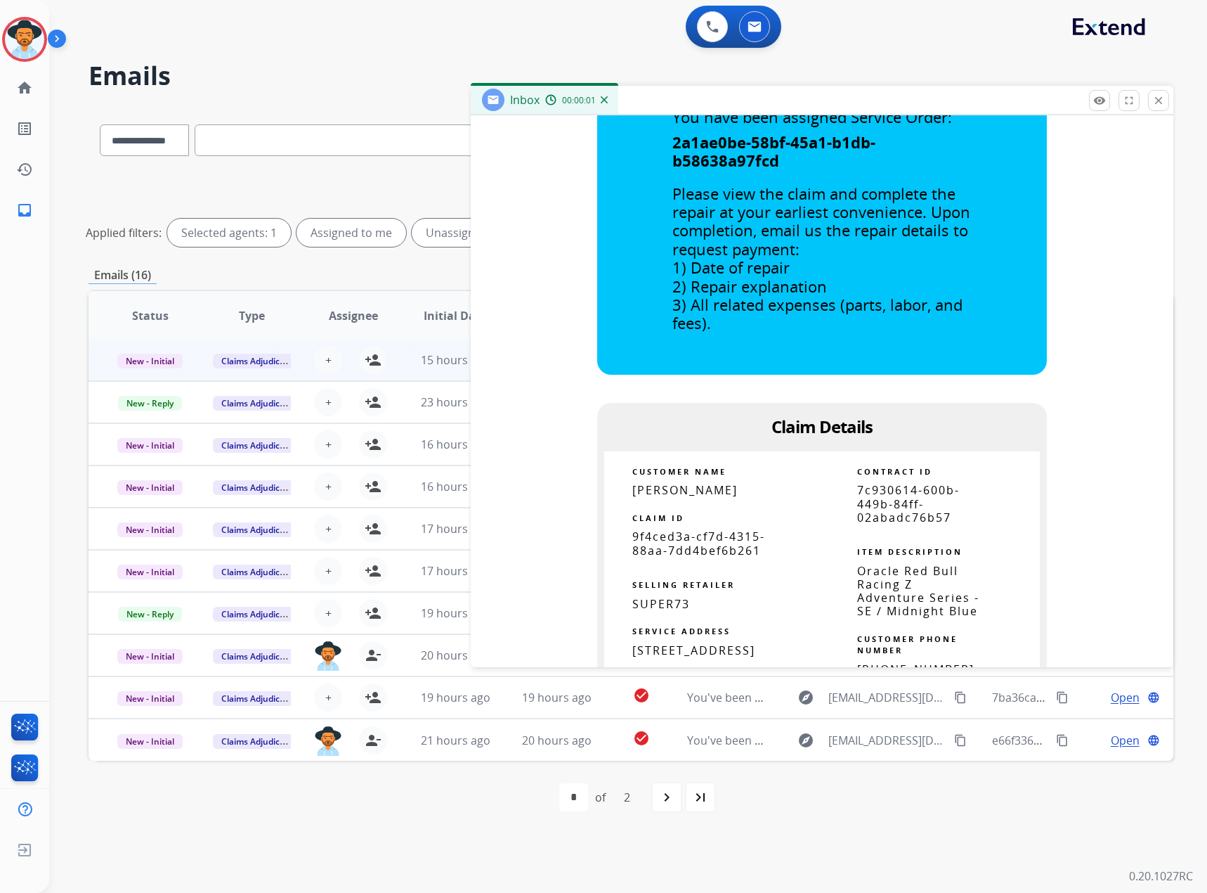
scroll to position [703, 0]
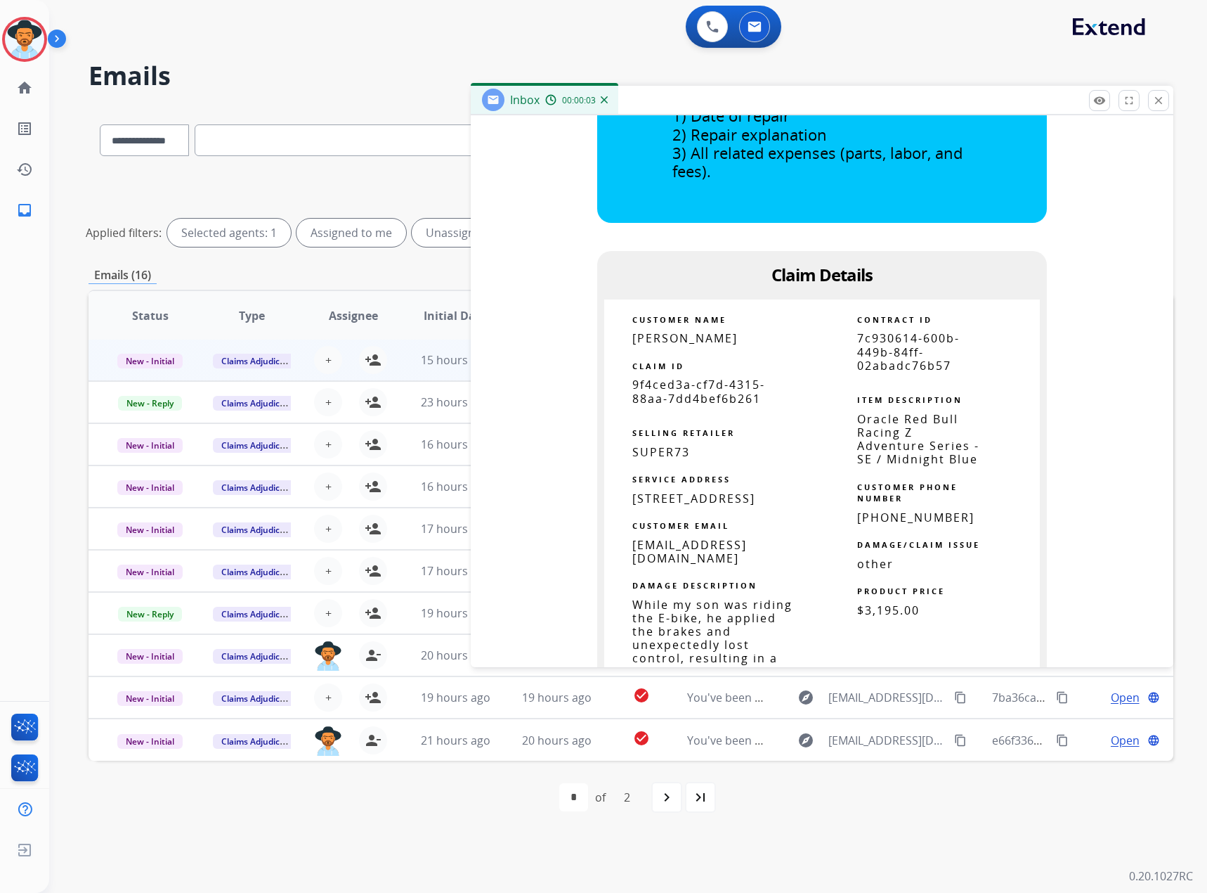
click at [1166, 92] on button "close Close" at bounding box center [1158, 100] width 21 height 21
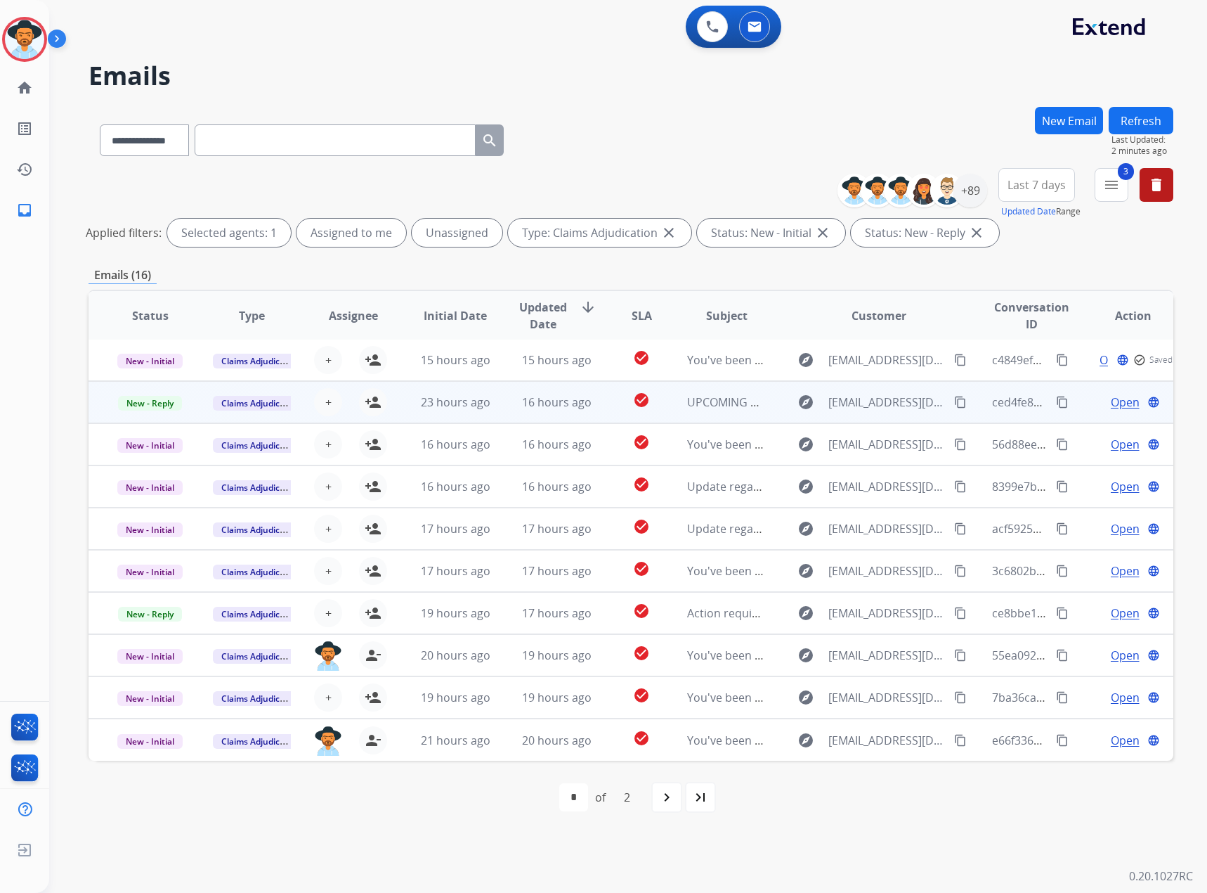
click at [1113, 406] on span "Open" at bounding box center [1125, 402] width 29 height 17
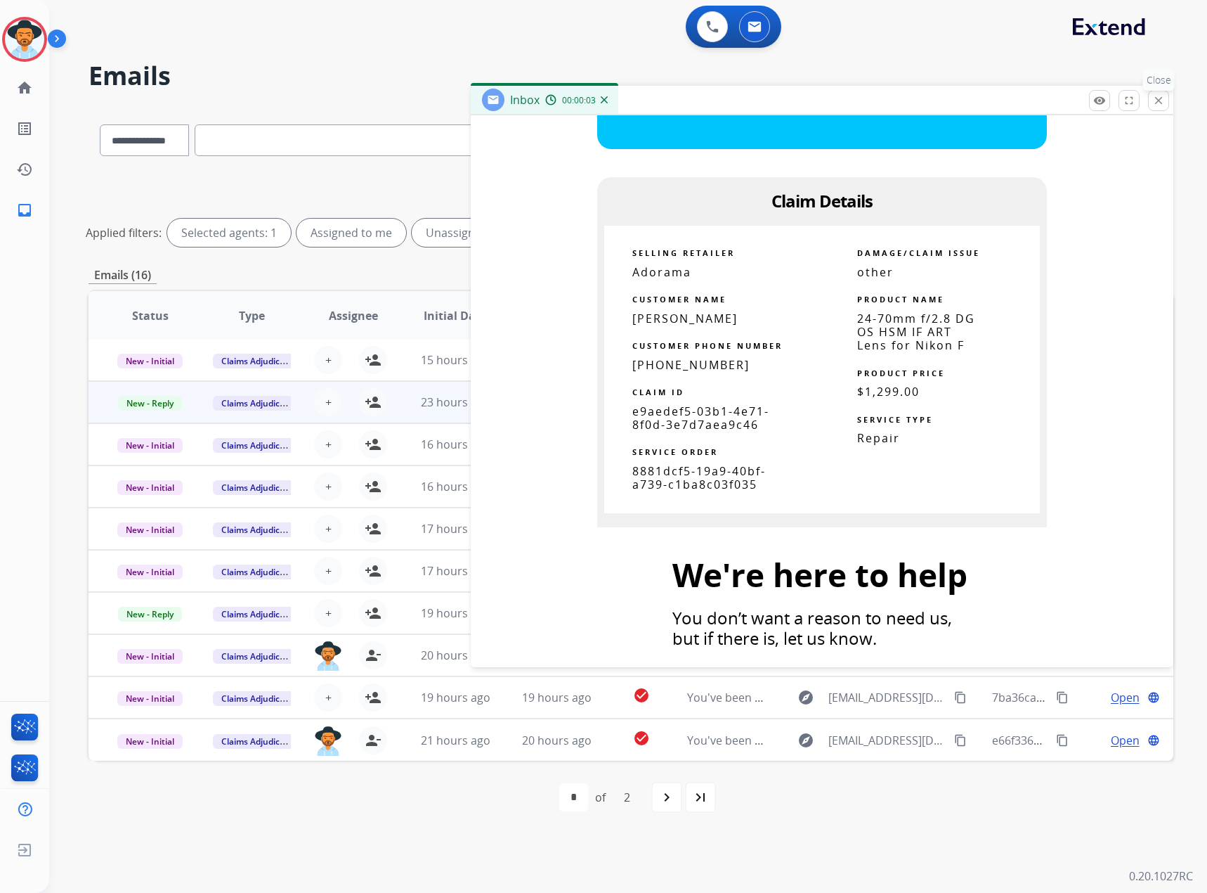
click at [1155, 94] on mat-icon "close" at bounding box center [1159, 100] width 13 height 13
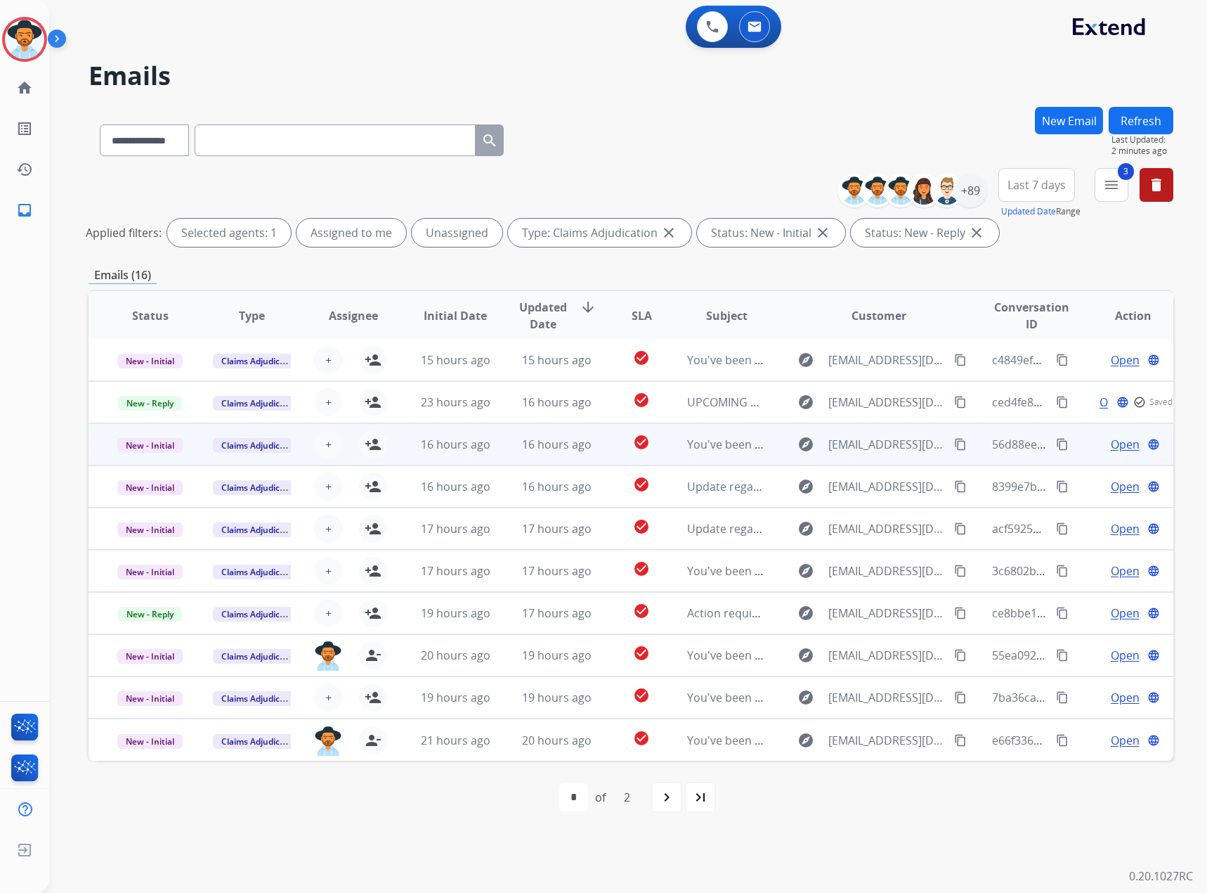
click at [1112, 440] on span "Open" at bounding box center [1125, 444] width 29 height 17
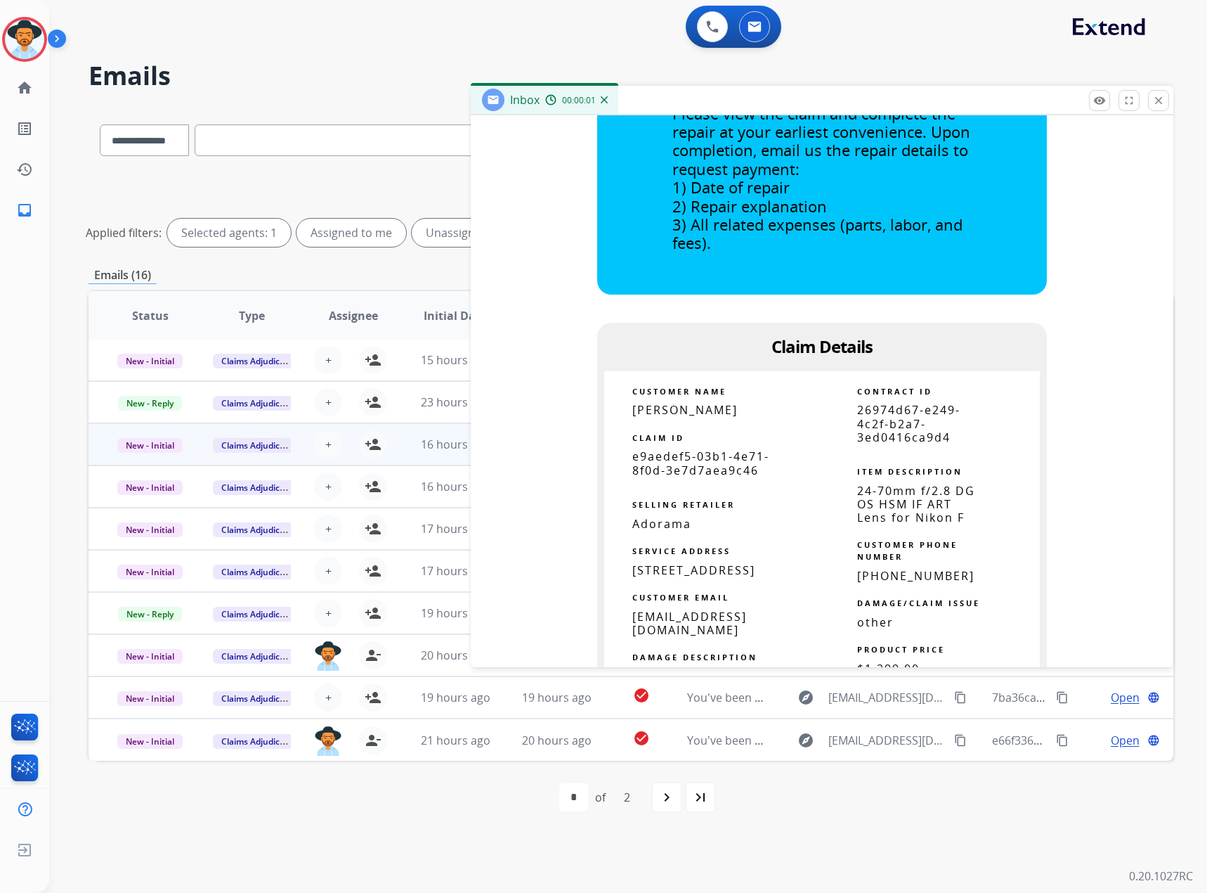
scroll to position [633, 0]
click at [1160, 100] on mat-icon "close" at bounding box center [1159, 100] width 13 height 13
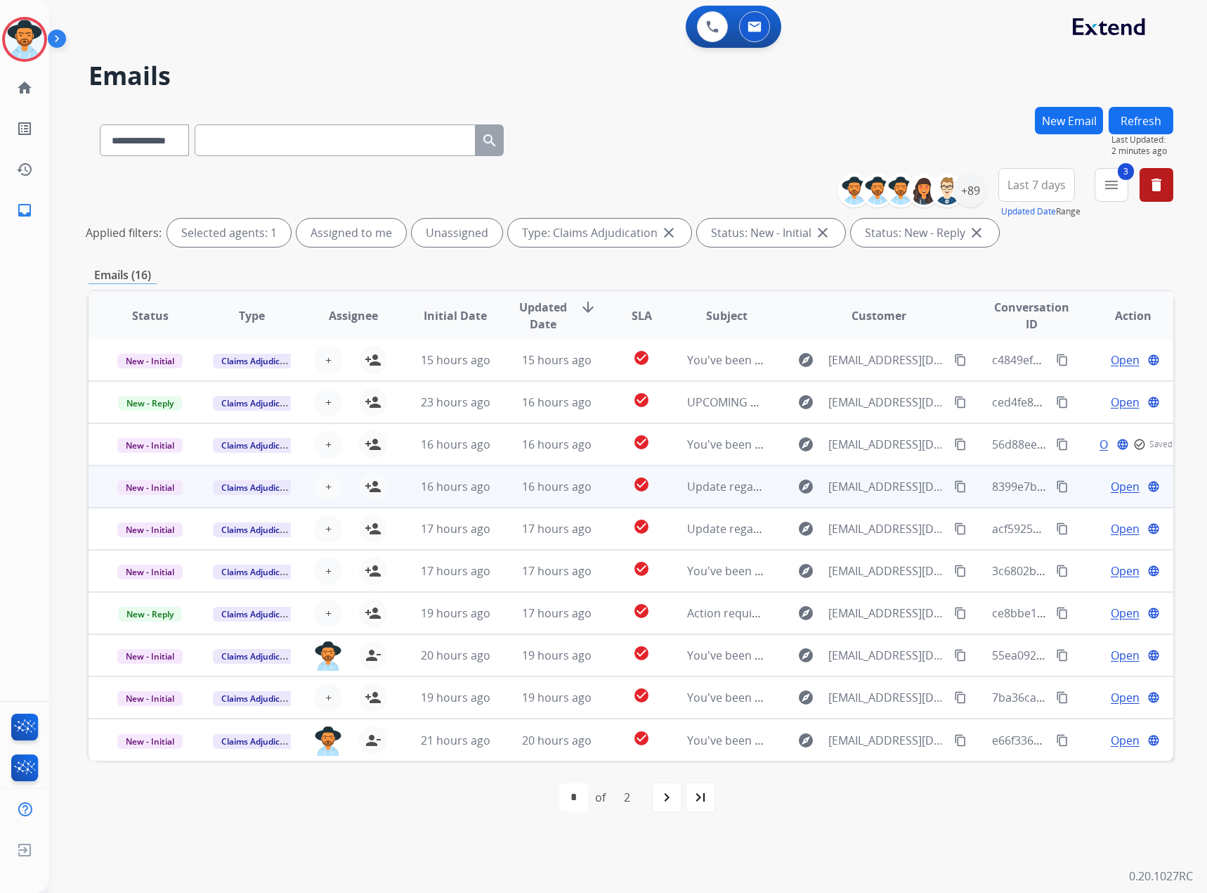
click at [1117, 481] on span "Open" at bounding box center [1125, 486] width 29 height 17
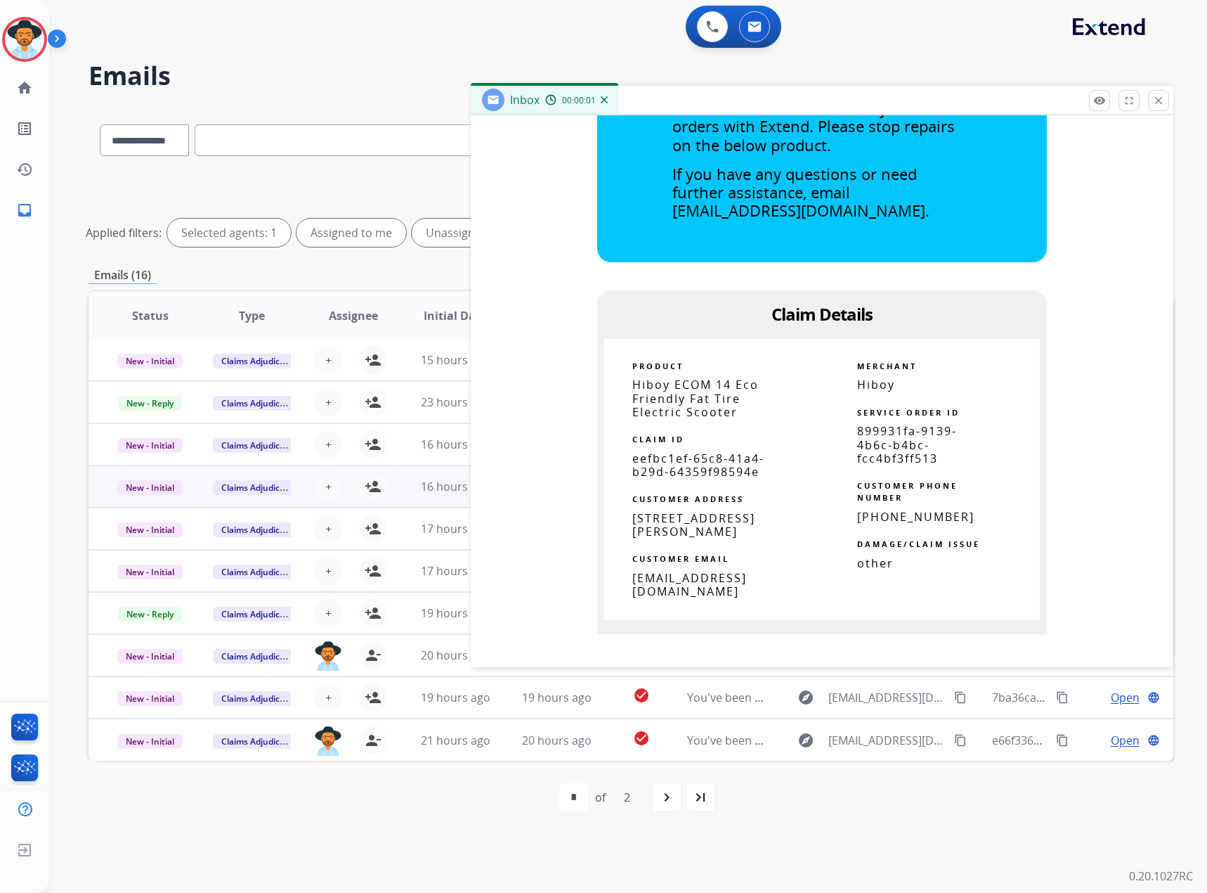
scroll to position [773, 0]
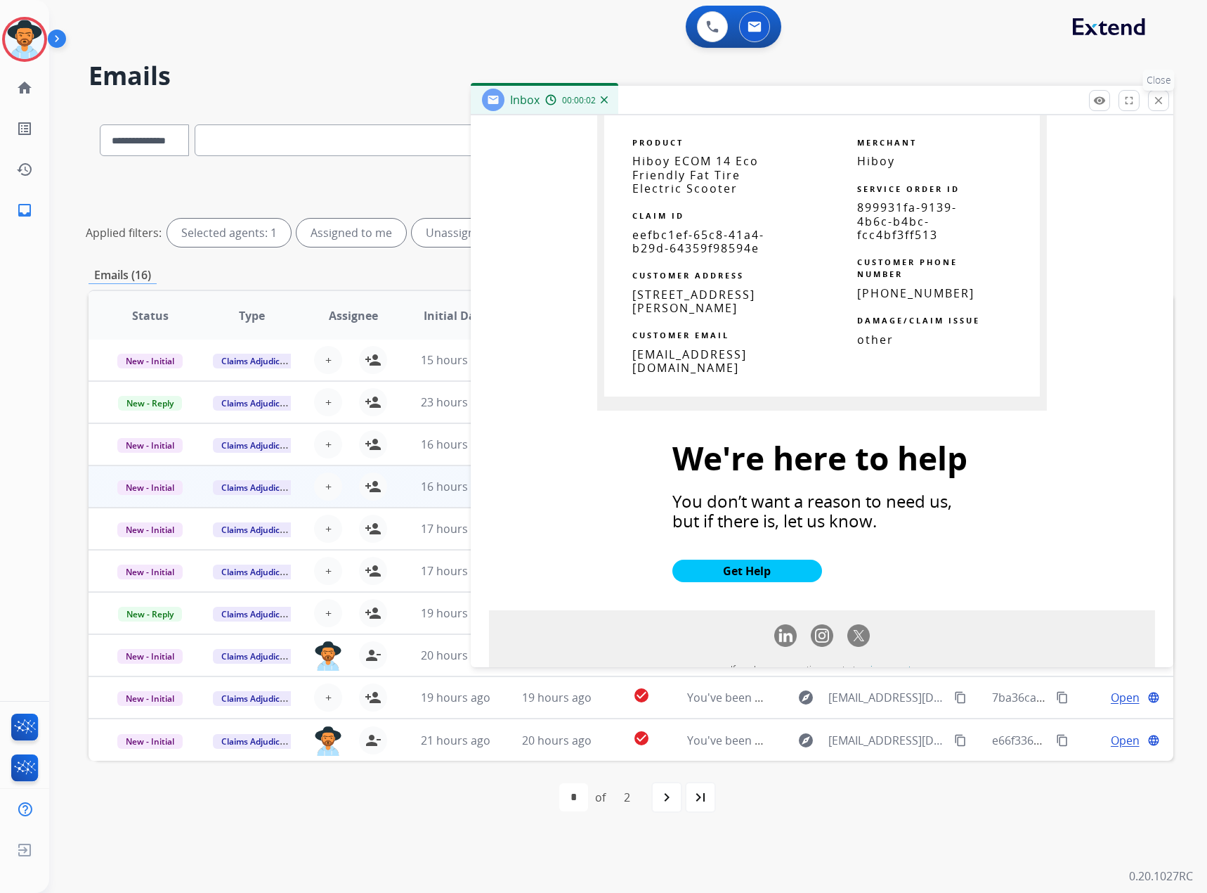
click at [1167, 99] on button "close Close" at bounding box center [1158, 100] width 21 height 21
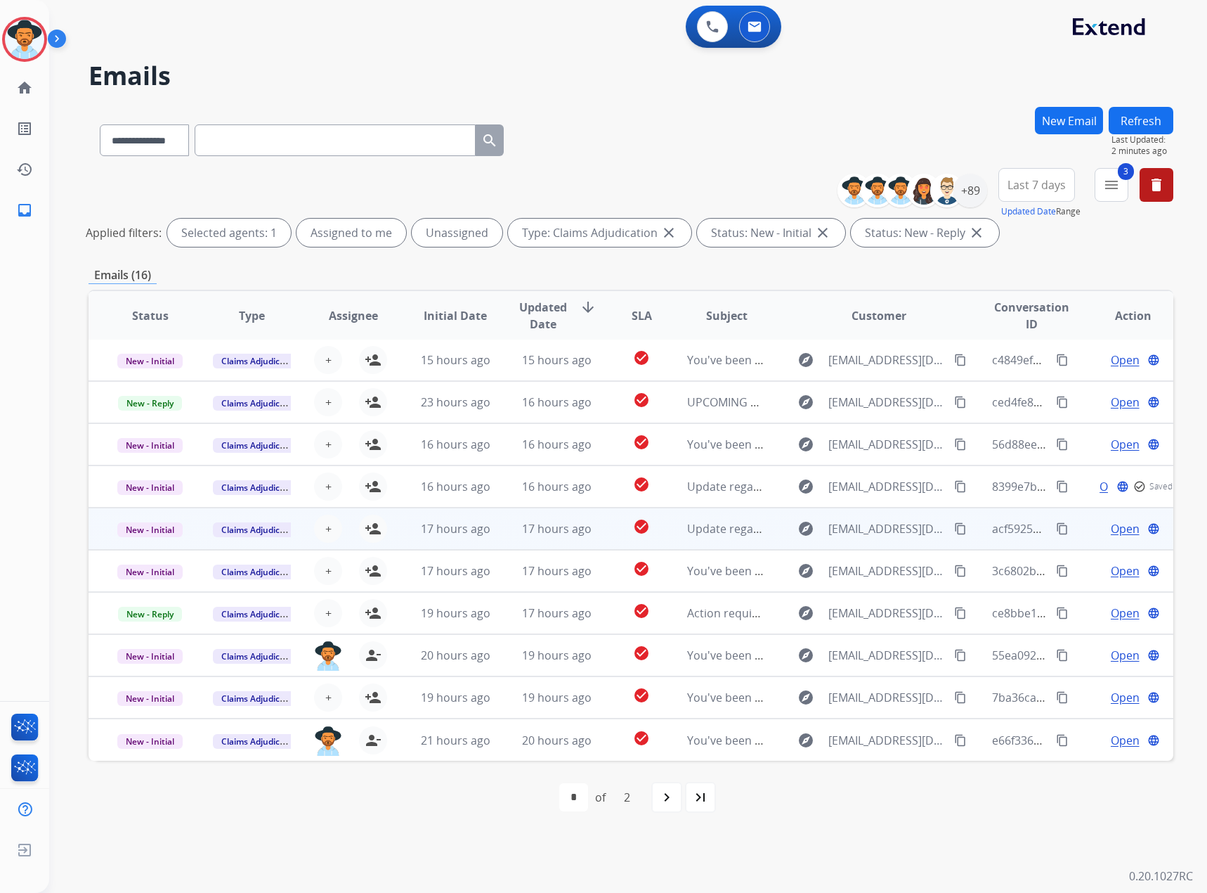
click at [1111, 528] on span "Open" at bounding box center [1125, 528] width 29 height 17
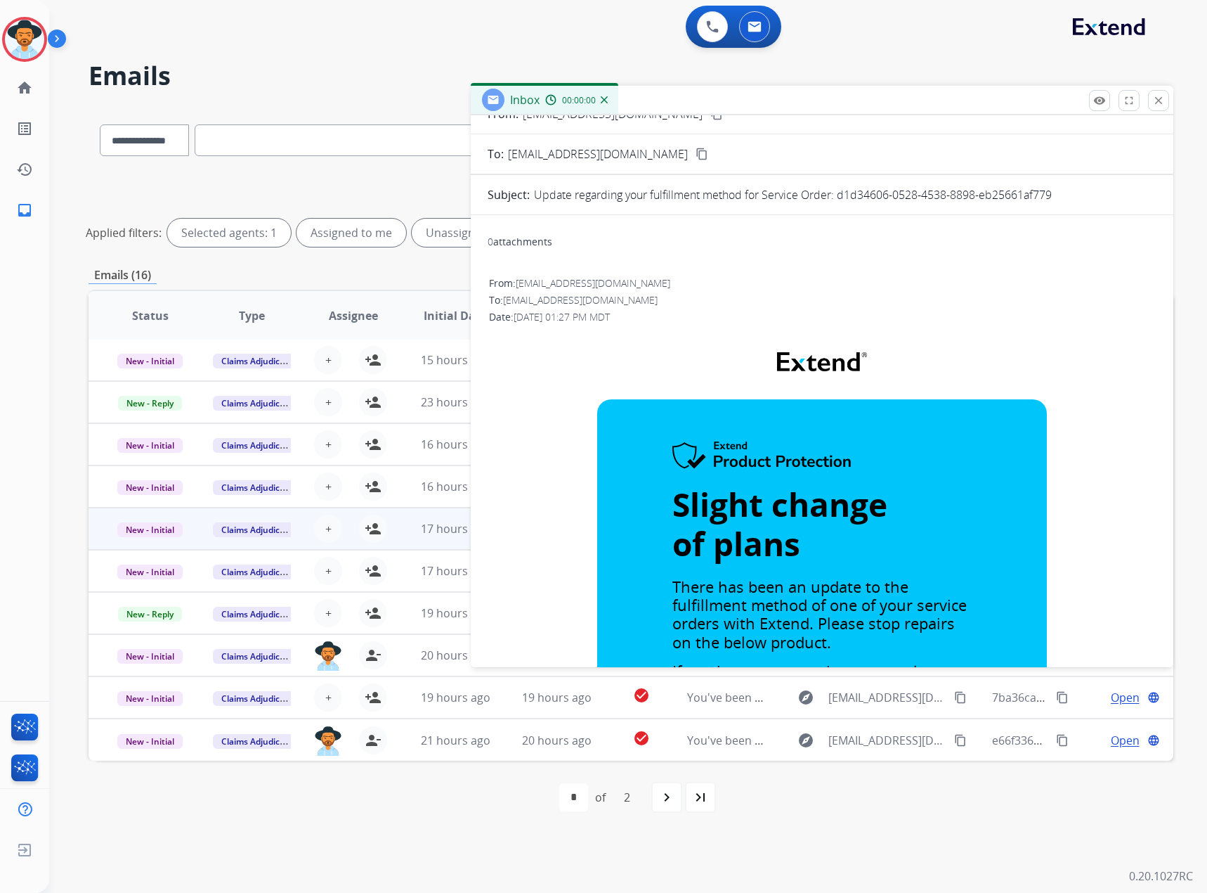
scroll to position [492, 0]
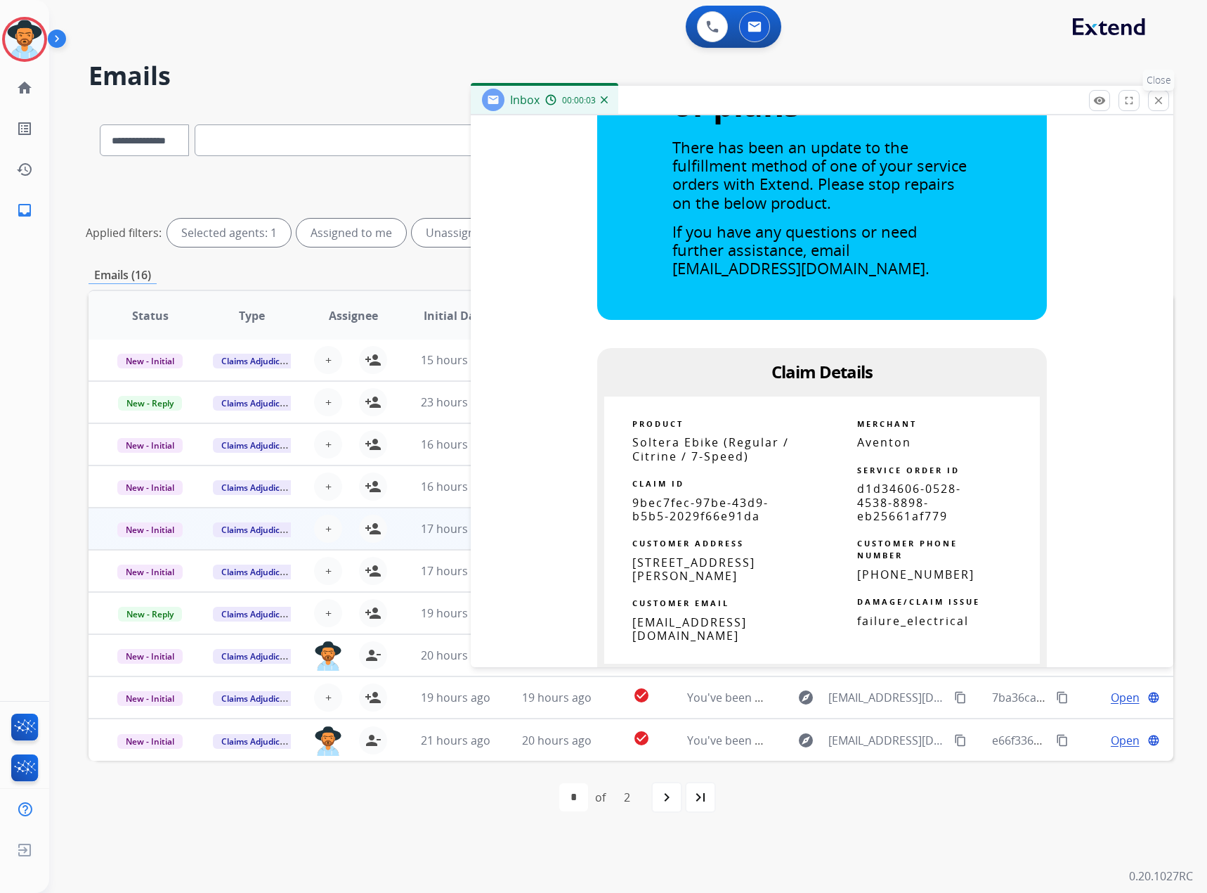
click at [1164, 99] on mat-icon "close" at bounding box center [1159, 100] width 13 height 13
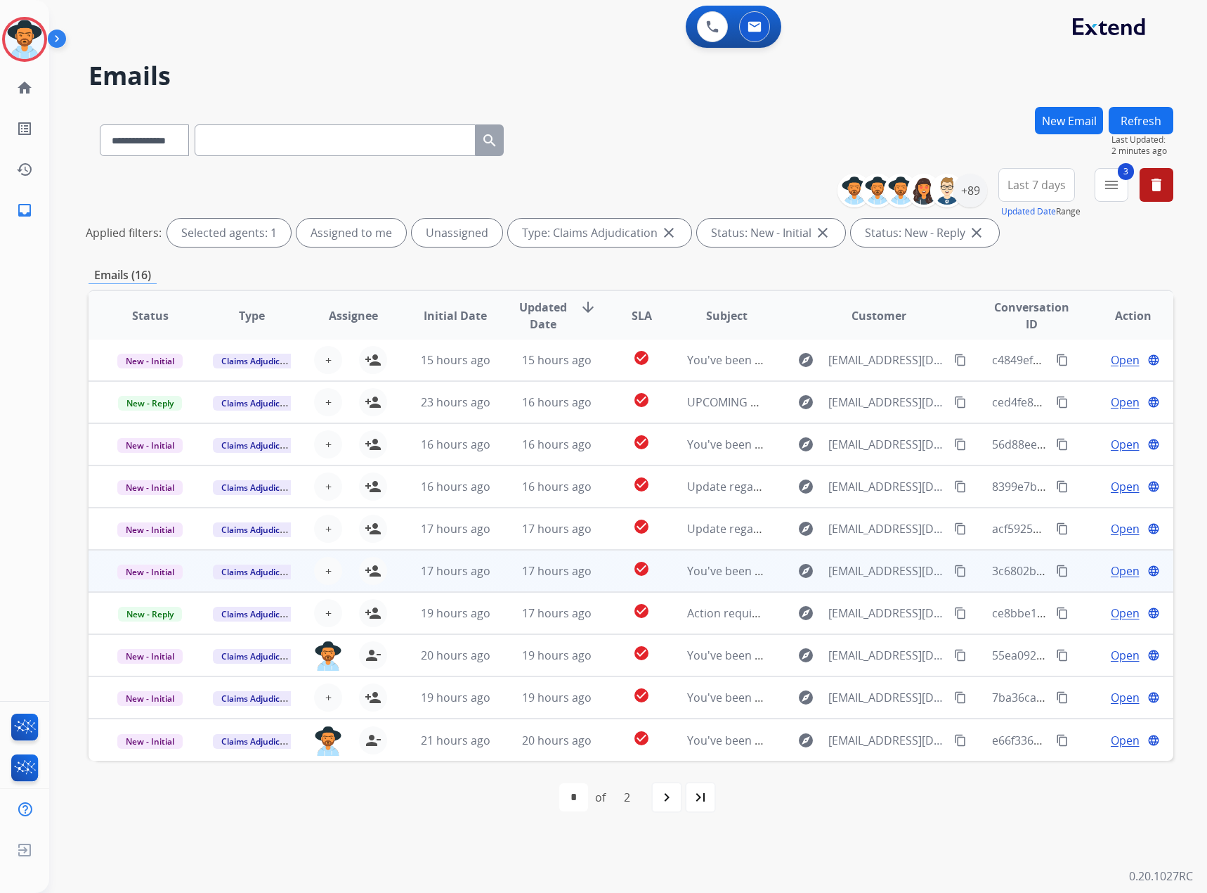
click at [1111, 569] on span "Open" at bounding box center [1125, 570] width 29 height 17
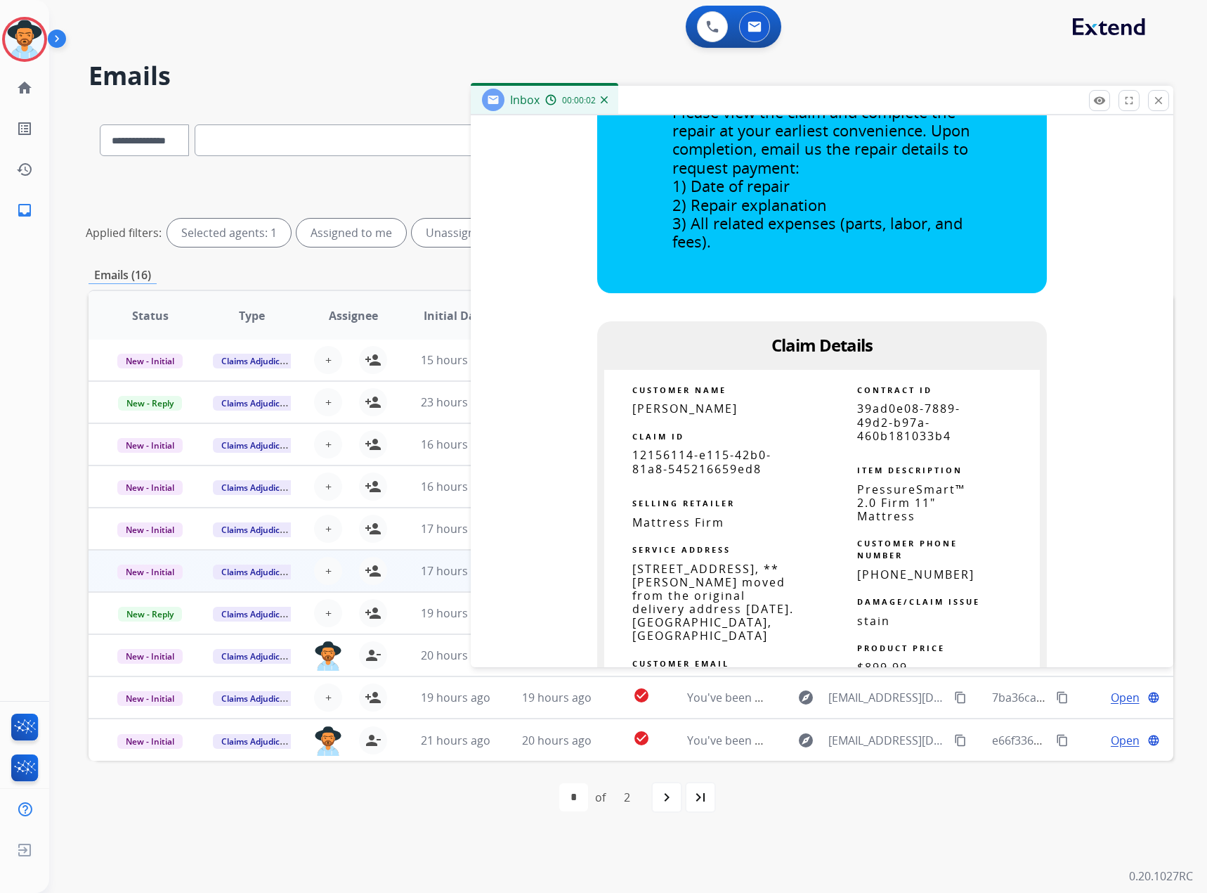
scroll to position [773, 0]
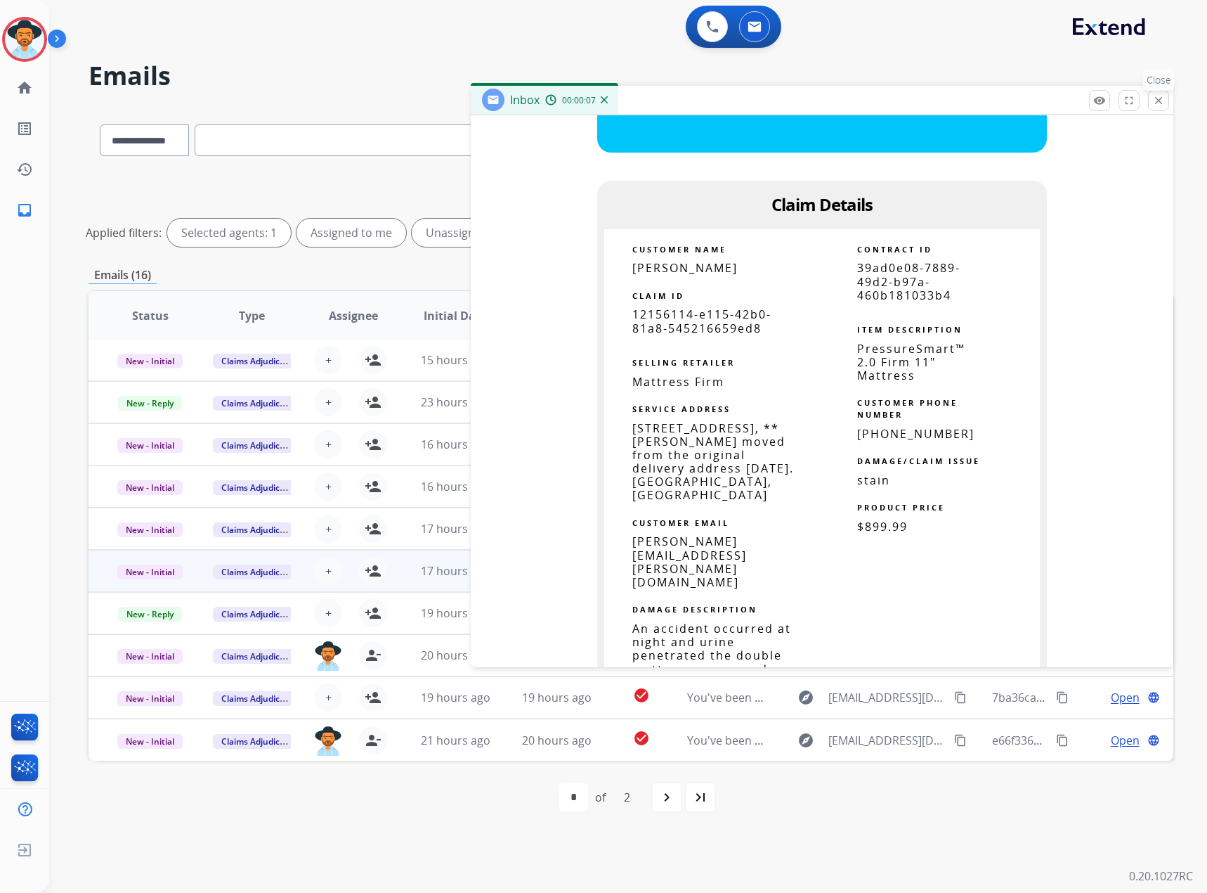
click at [1160, 98] on mat-icon "close" at bounding box center [1159, 100] width 13 height 13
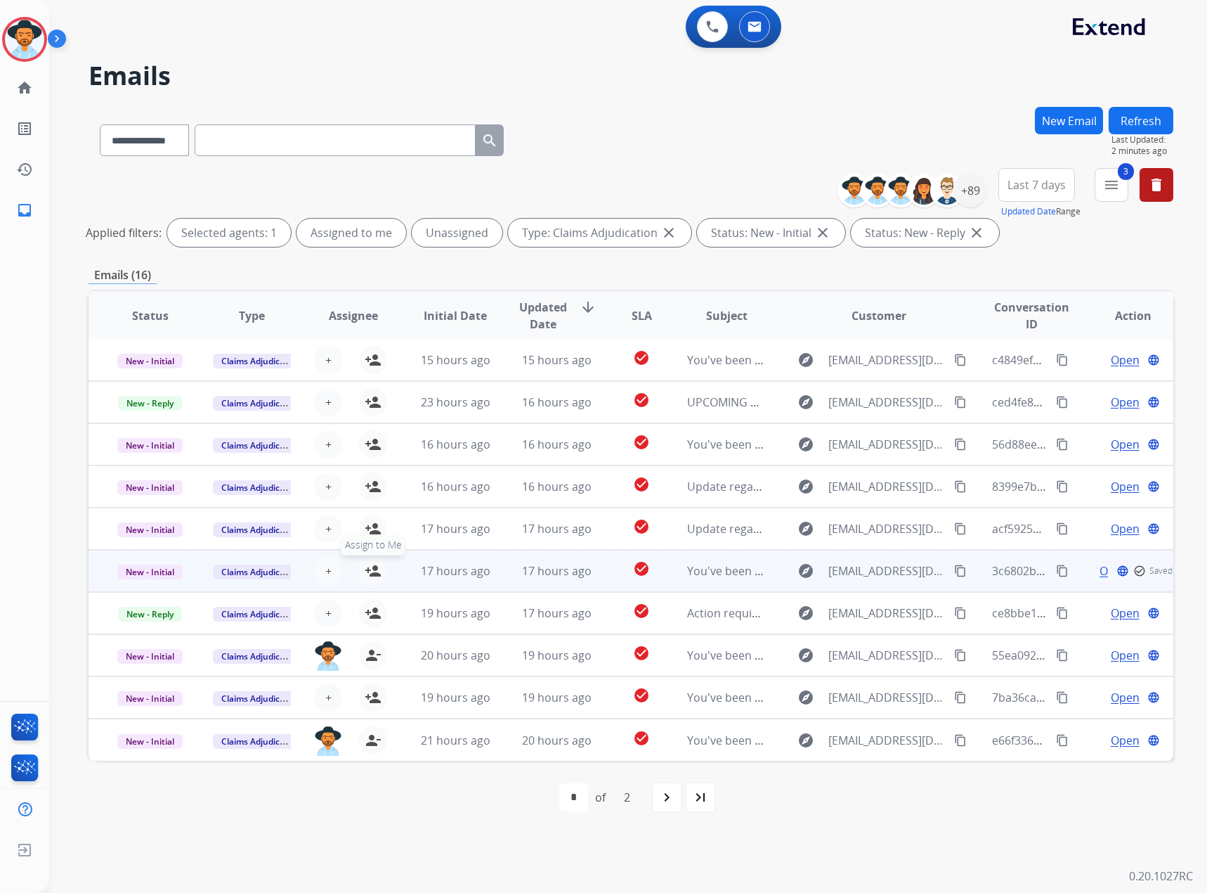
click at [372, 565] on mat-icon "person_add" at bounding box center [373, 570] width 17 height 17
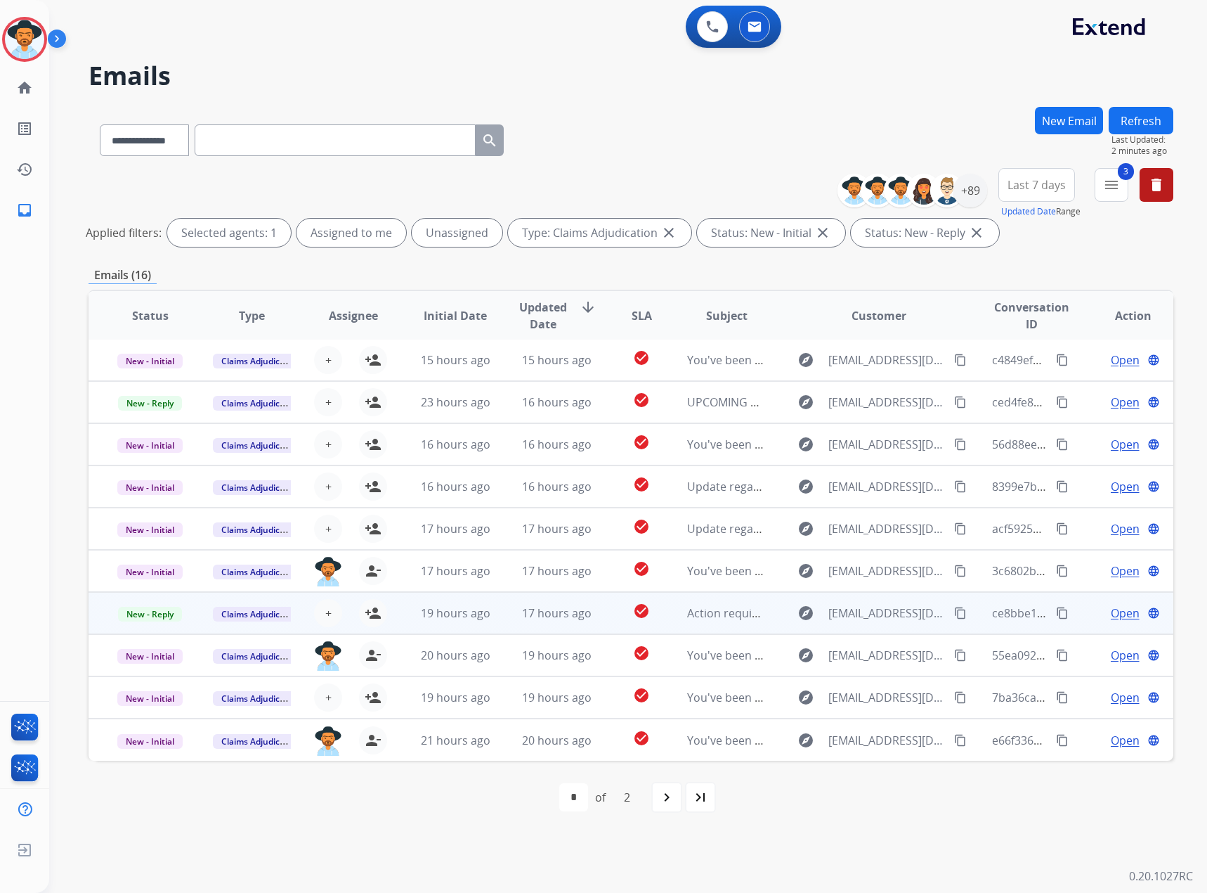
click at [1119, 613] on span "Open" at bounding box center [1125, 612] width 29 height 17
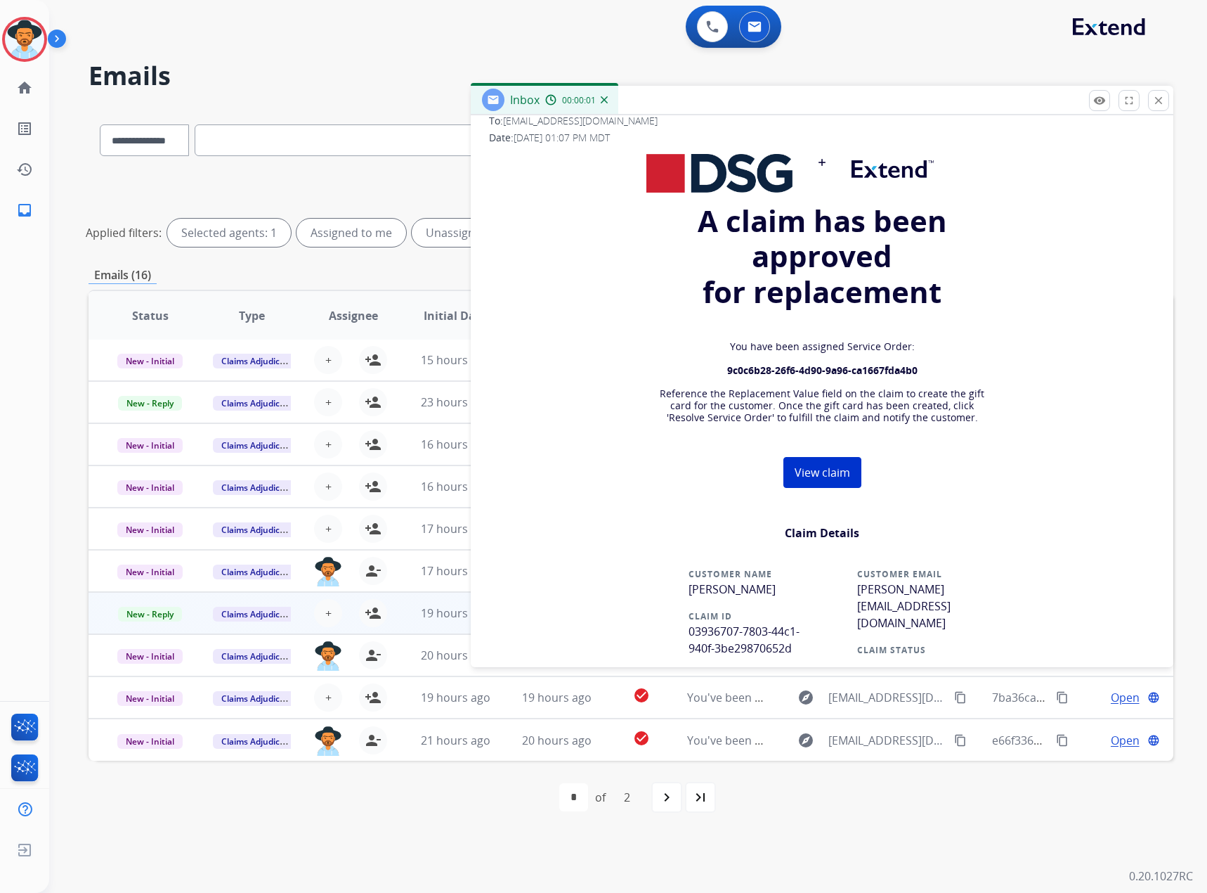
scroll to position [422, 0]
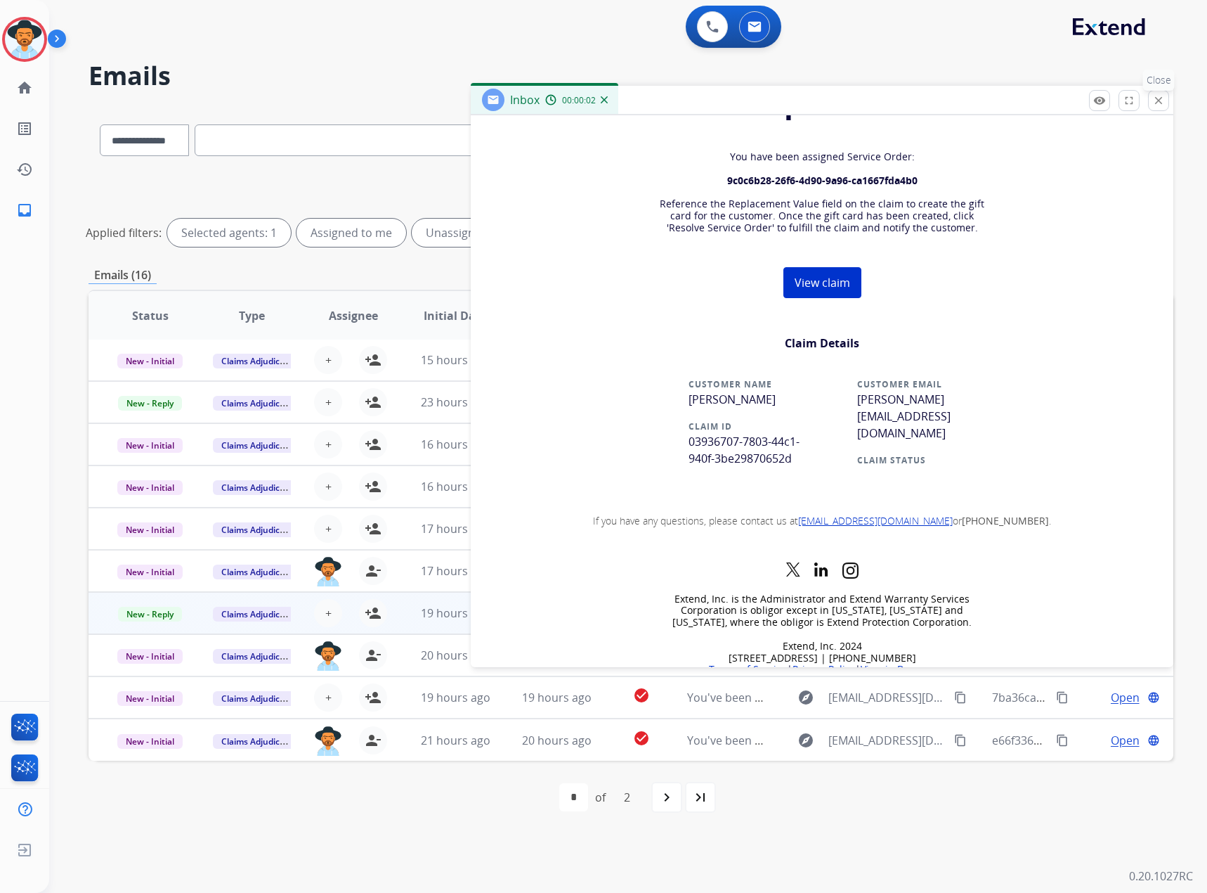
click at [1159, 103] on mat-icon "close" at bounding box center [1159, 100] width 13 height 13
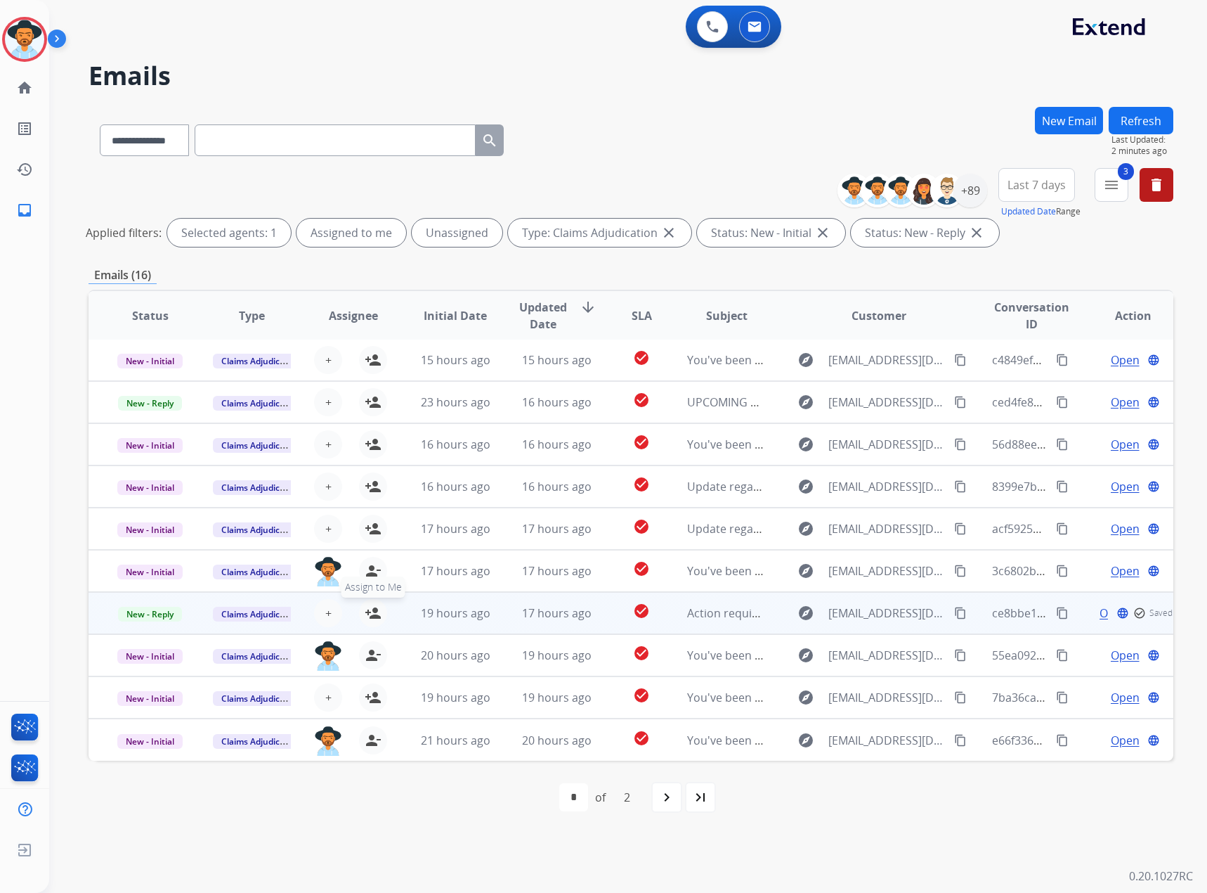
click at [383, 607] on button "person_add Assign to Me" at bounding box center [373, 613] width 28 height 28
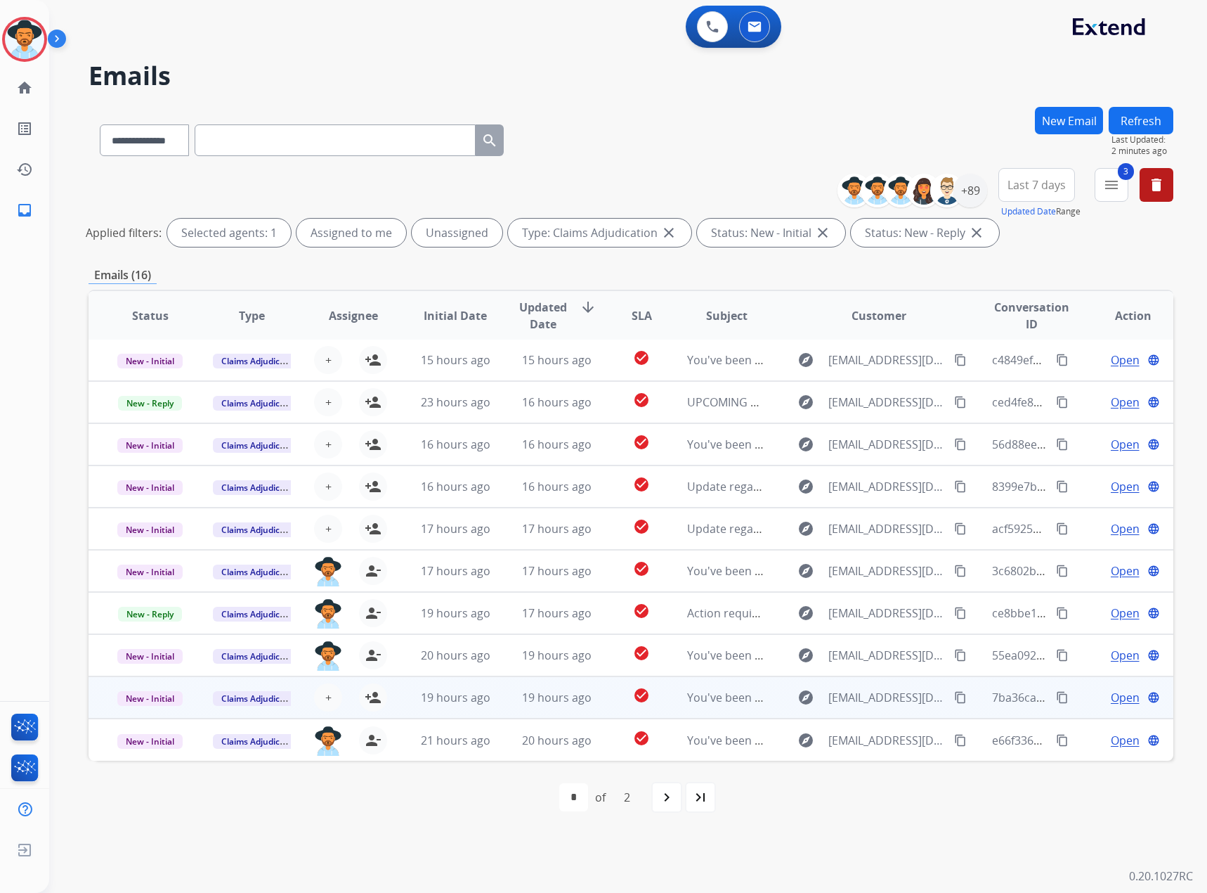
click at [1111, 704] on span "Open" at bounding box center [1125, 697] width 29 height 17
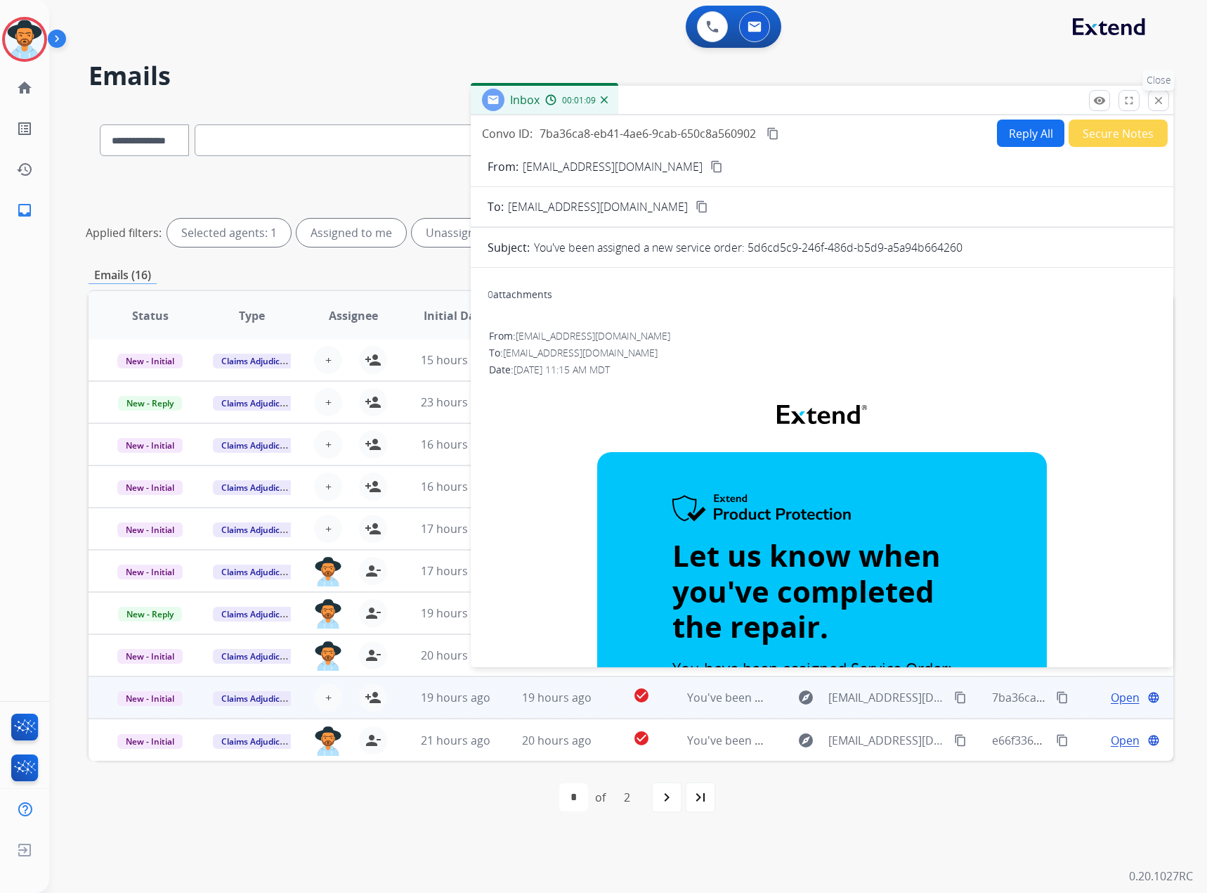
click at [1165, 98] on mat-icon "close" at bounding box center [1159, 100] width 13 height 13
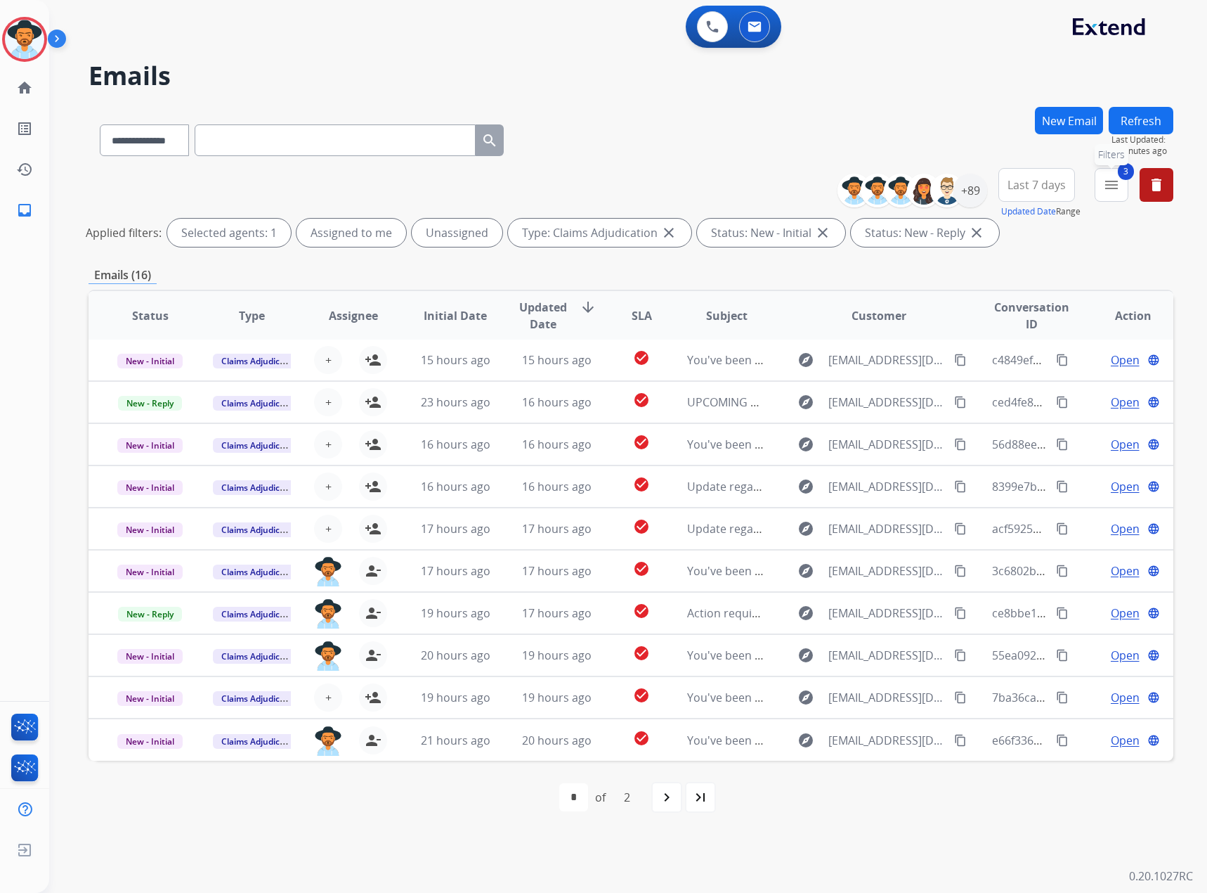
click at [1115, 186] on mat-icon "menu" at bounding box center [1111, 184] width 17 height 17
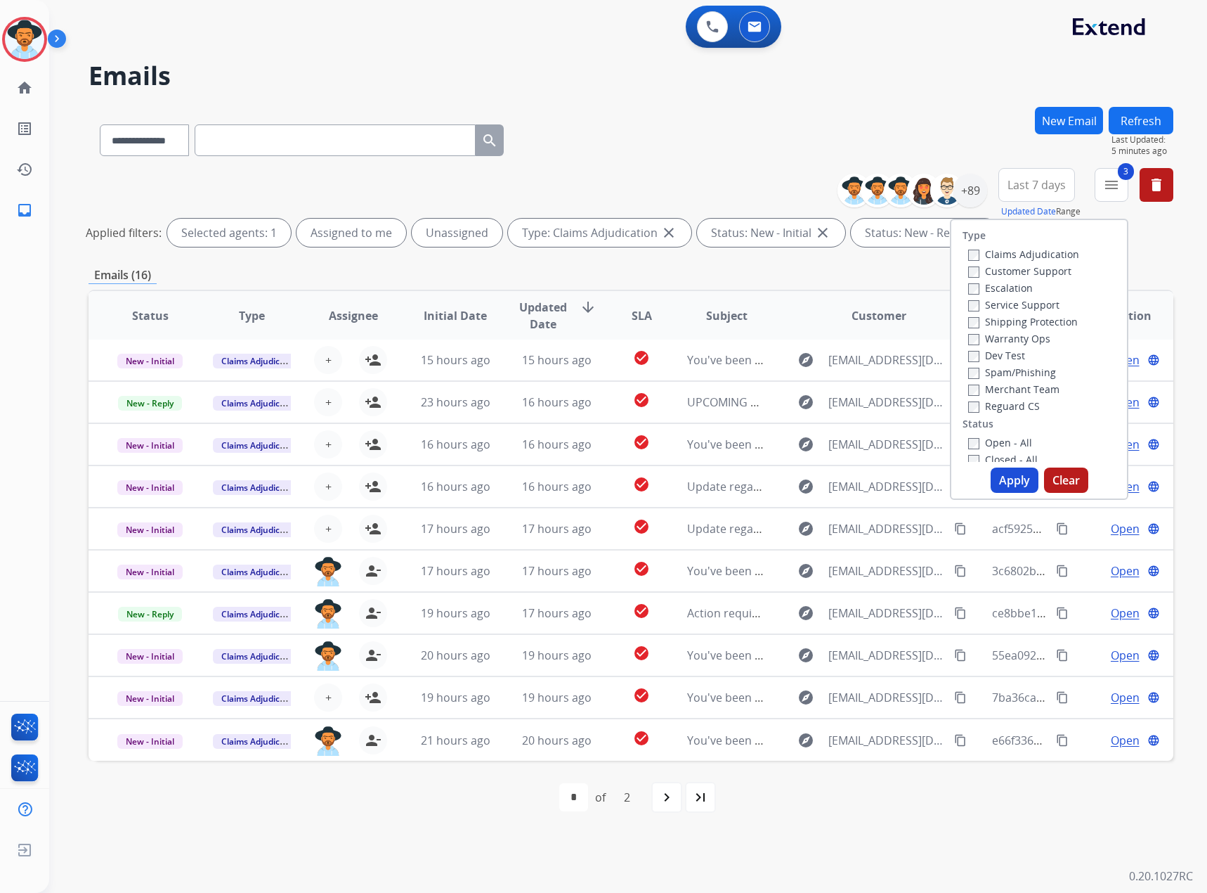
click at [1030, 251] on label "Claims Adjudication" at bounding box center [1023, 253] width 111 height 13
click at [1001, 483] on button "Apply" at bounding box center [1015, 479] width 48 height 25
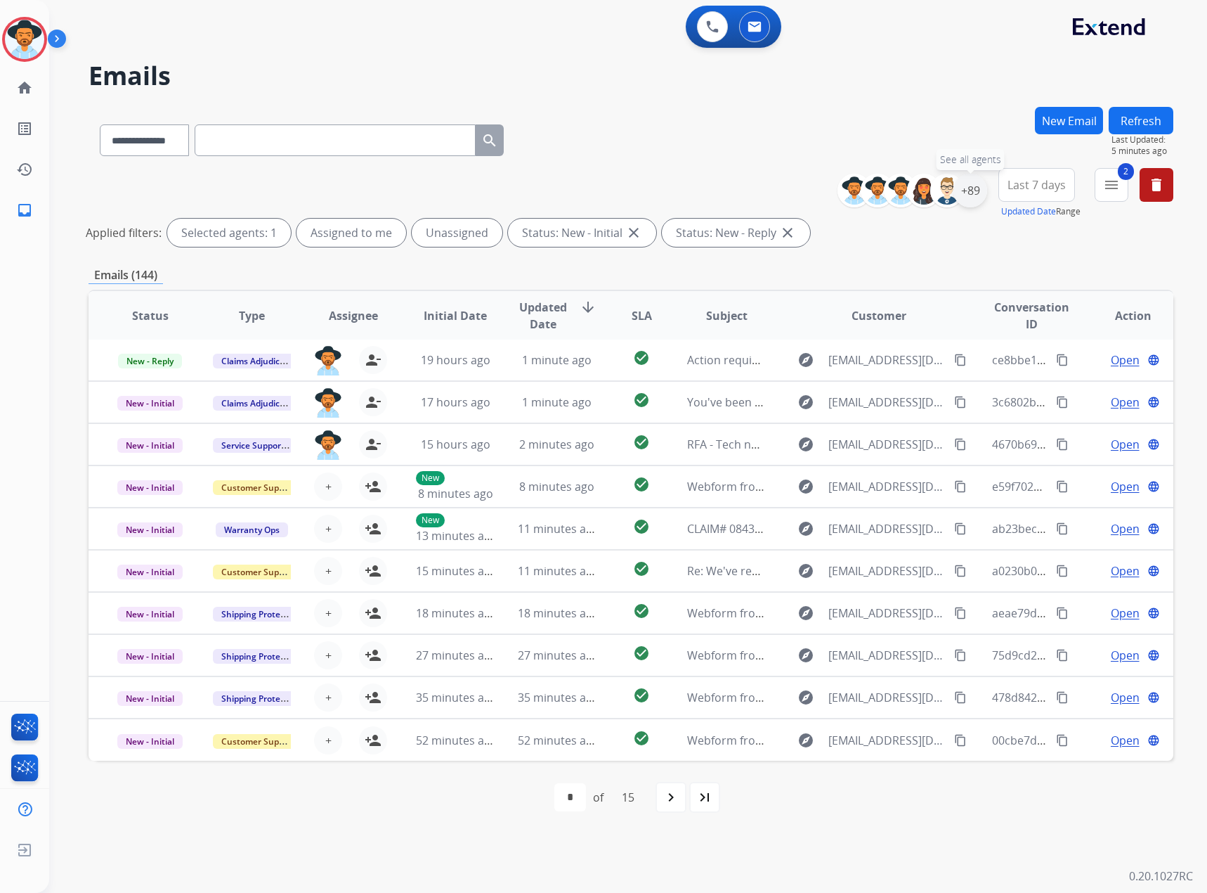
click at [966, 197] on div "+89" at bounding box center [971, 191] width 34 height 34
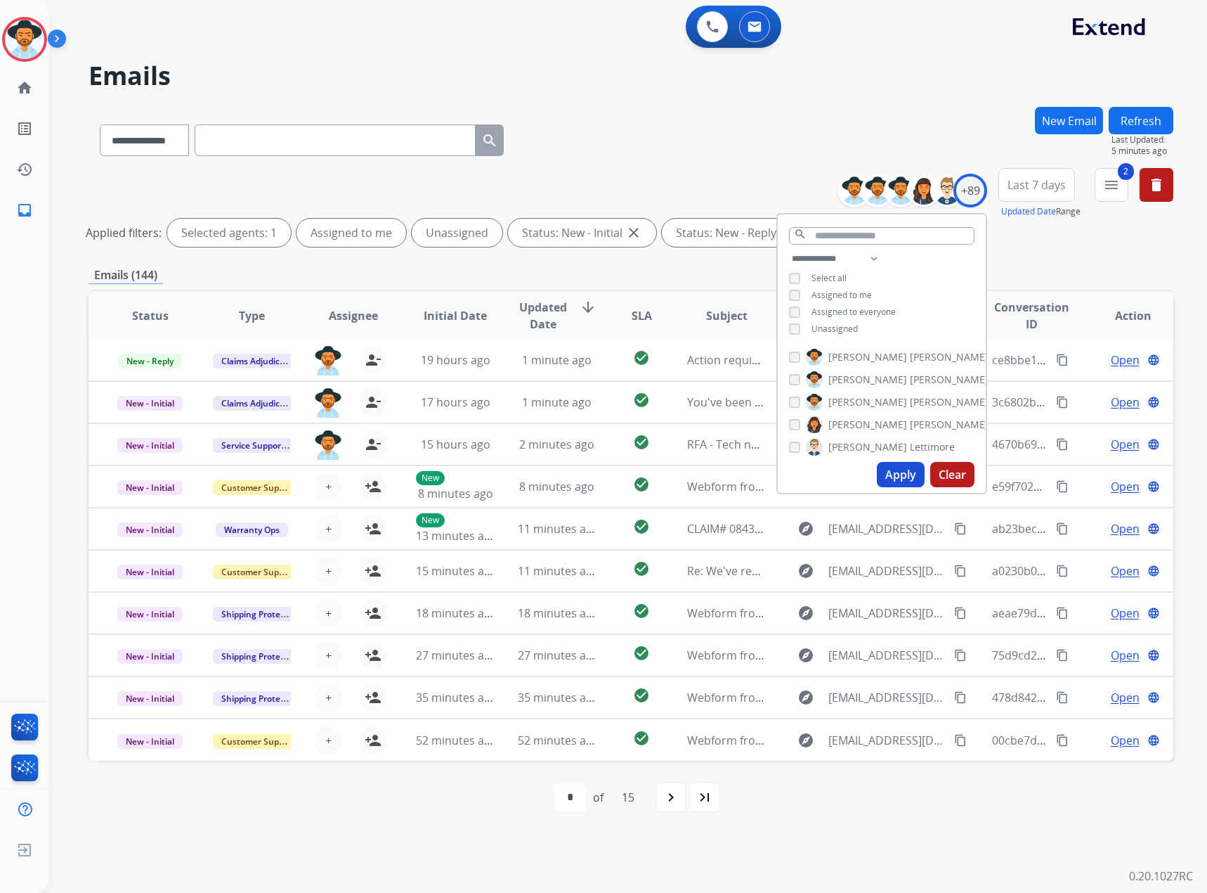
click at [833, 326] on span "Unassigned" at bounding box center [835, 329] width 46 height 12
click at [893, 462] on button "Apply" at bounding box center [901, 474] width 48 height 25
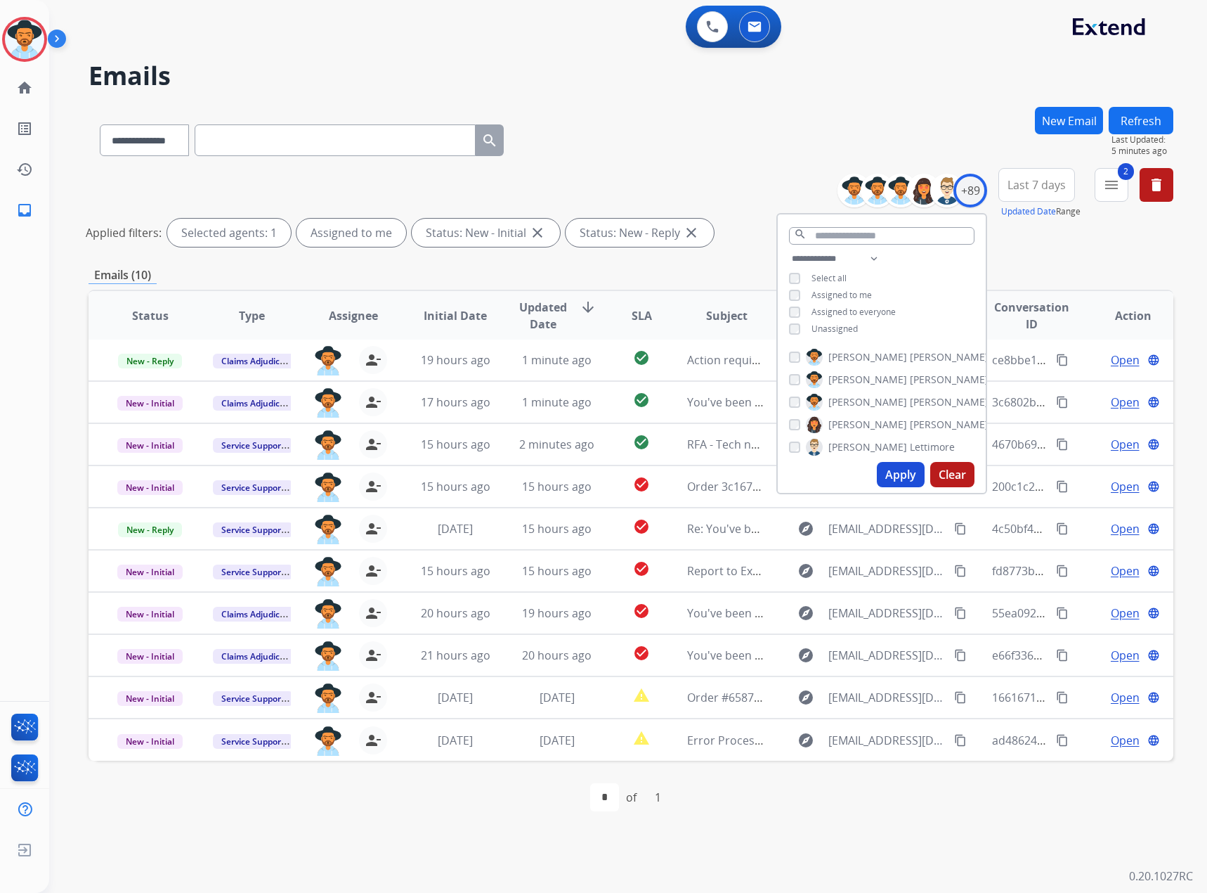
click at [1051, 185] on span "Last 7 days" at bounding box center [1037, 185] width 58 height 6
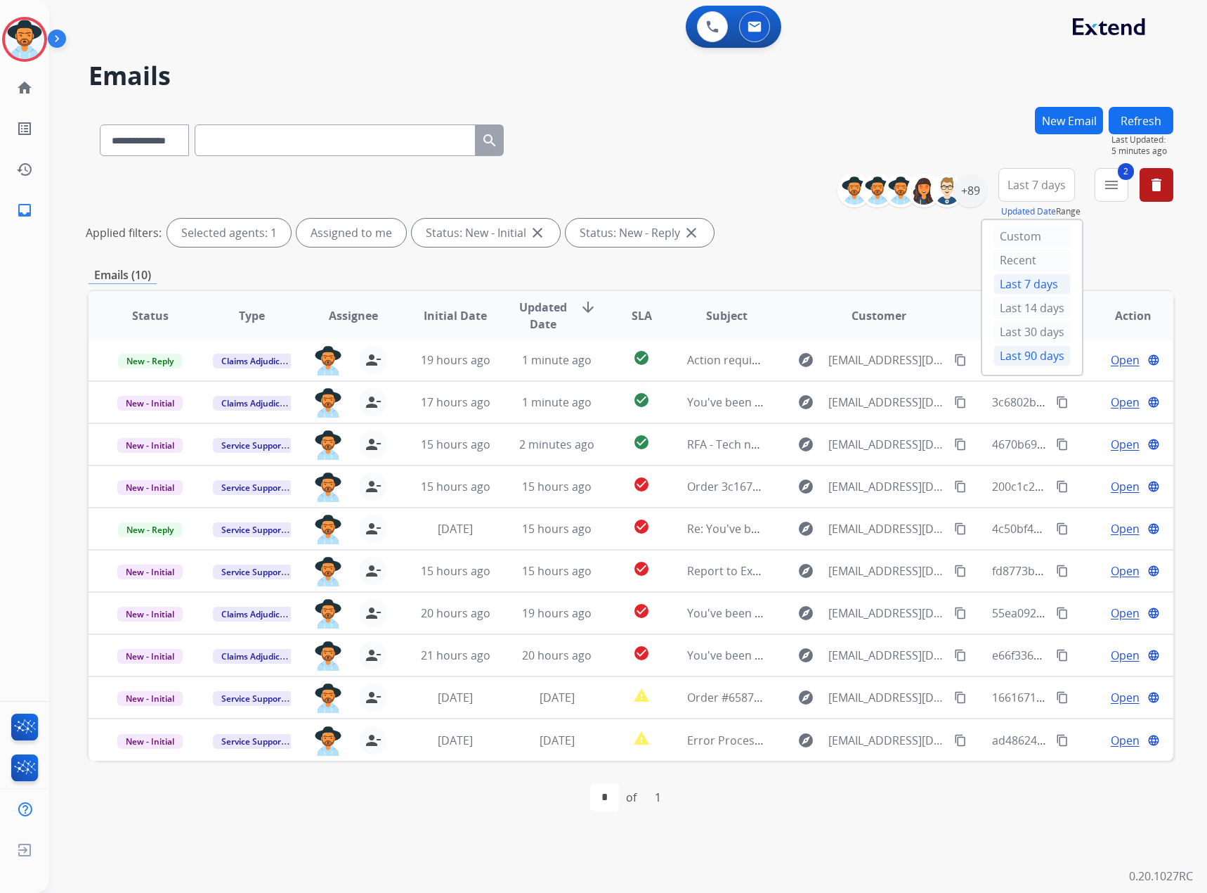
click at [1014, 356] on div "Last 90 days" at bounding box center [1032, 355] width 77 height 21
click at [959, 194] on img at bounding box center [947, 190] width 28 height 28
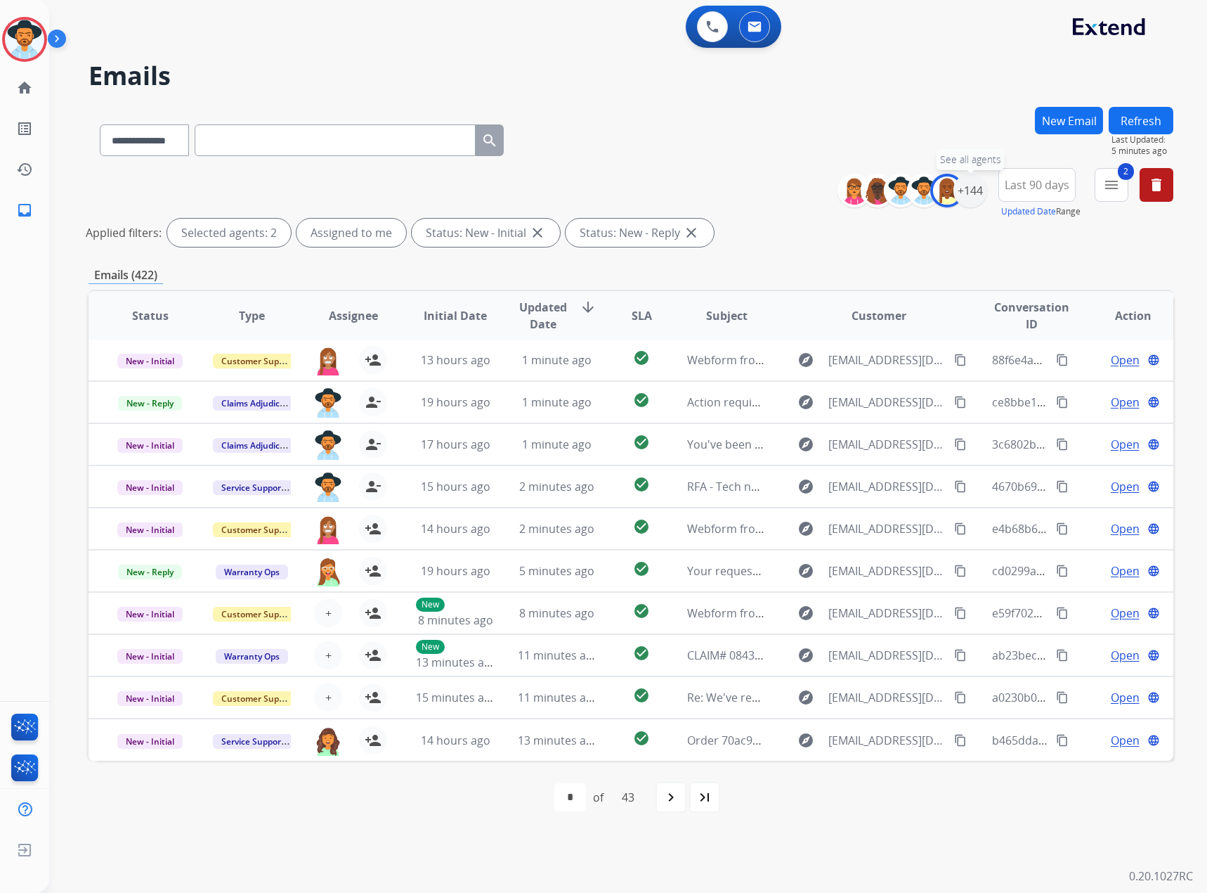
click at [966, 197] on div "+144" at bounding box center [971, 191] width 34 height 34
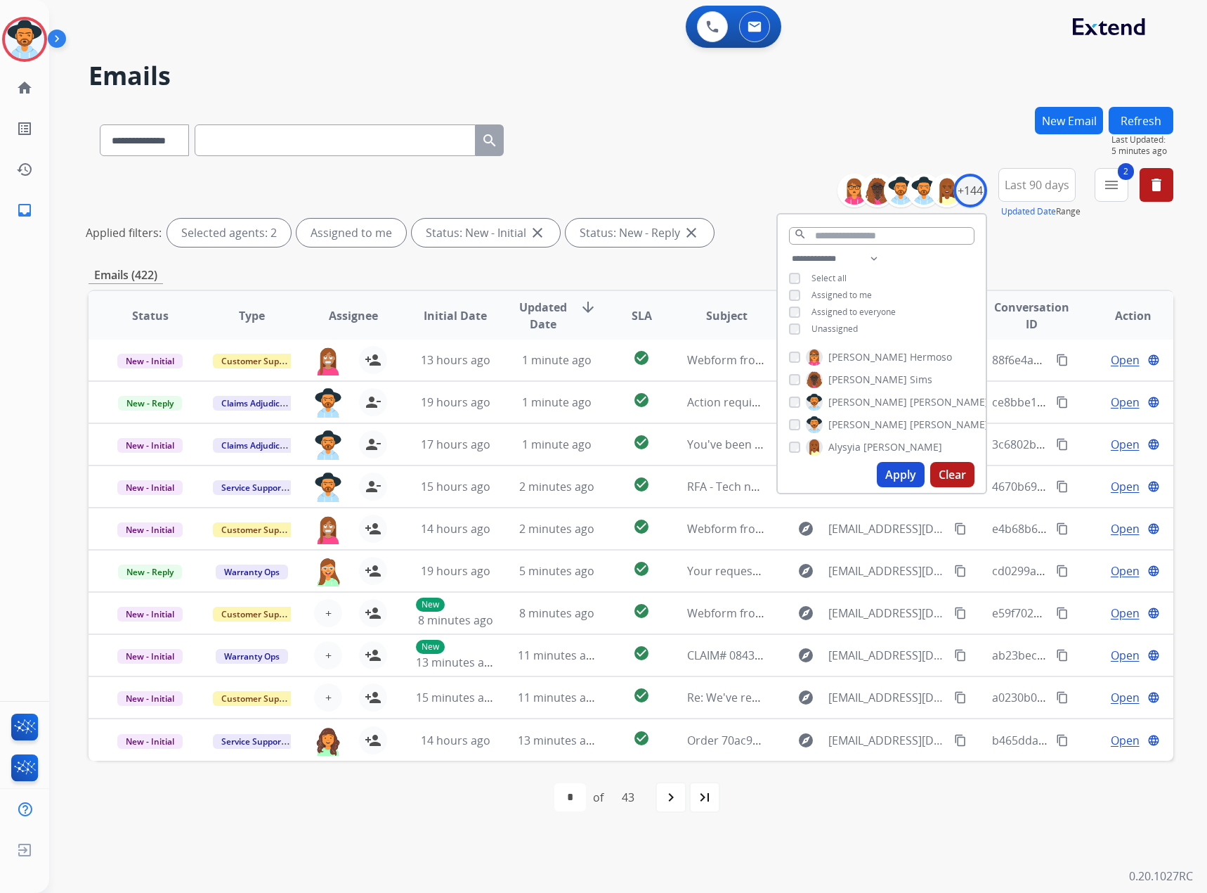
click at [900, 477] on button "Apply" at bounding box center [901, 474] width 48 height 25
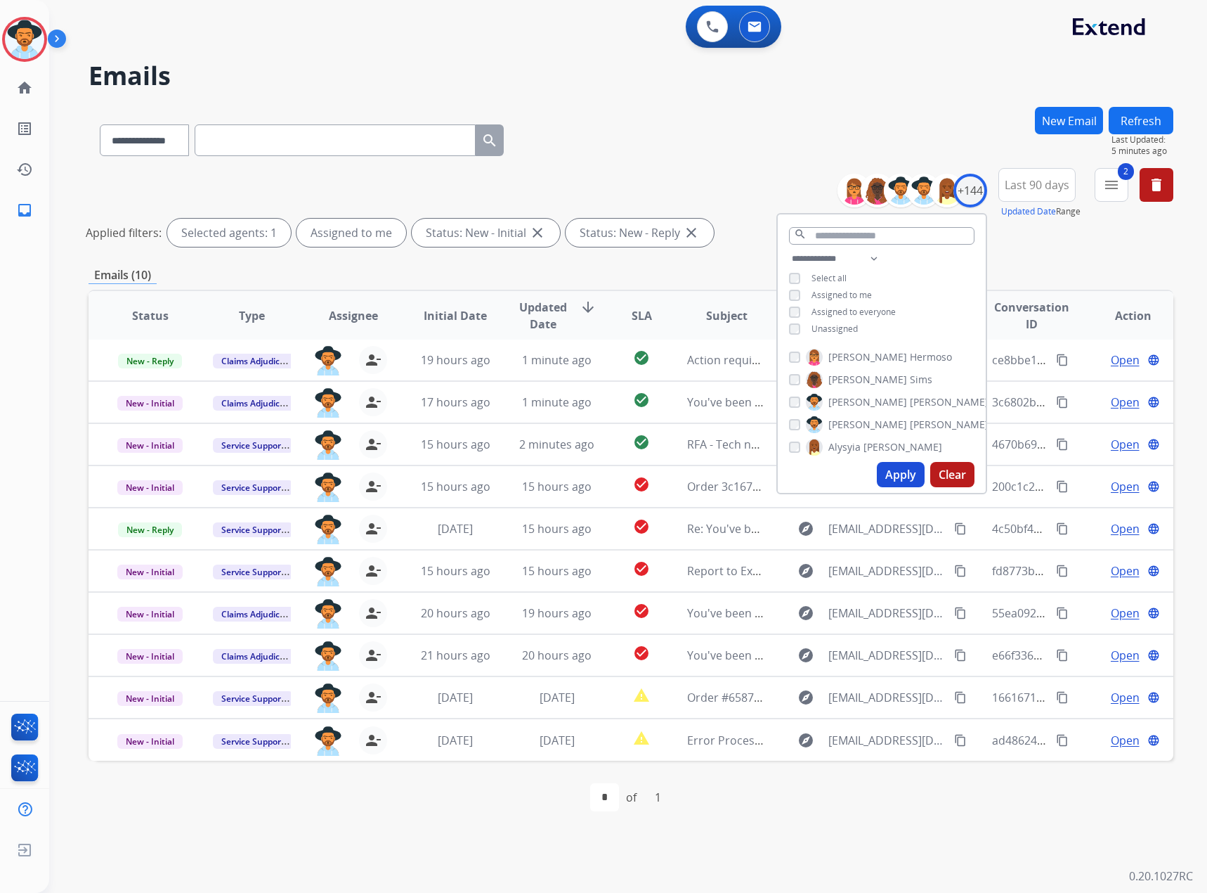
click at [735, 268] on div "Emails (10)" at bounding box center [631, 275] width 1085 height 18
